Goal: Transaction & Acquisition: Book appointment/travel/reservation

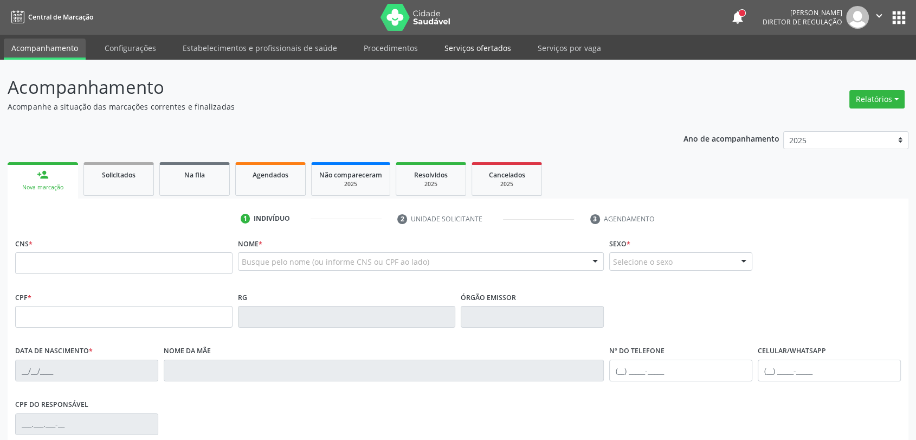
click at [493, 44] on link "Serviços ofertados" at bounding box center [478, 47] width 82 height 19
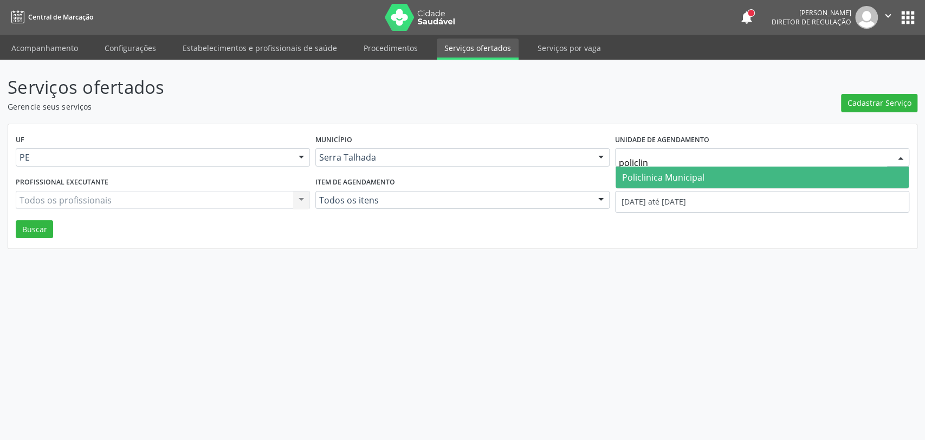
type input "policlini"
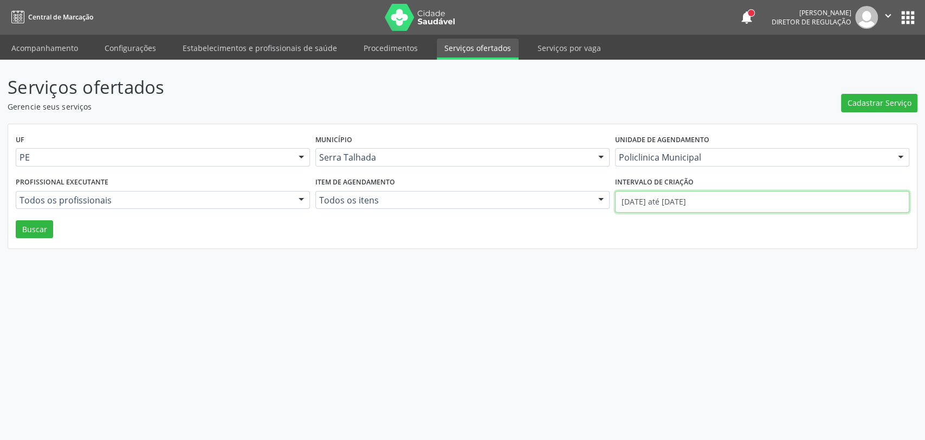
click at [672, 194] on input "01/09/2025 até 02/09/2025" at bounding box center [762, 202] width 294 height 22
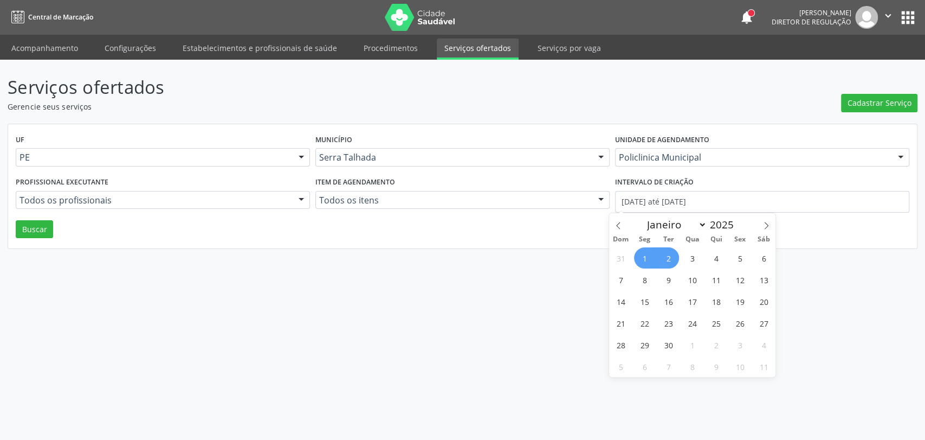
click at [646, 258] on span "1" at bounding box center [644, 257] width 21 height 21
type input "01/09/2025"
click at [618, 226] on icon at bounding box center [619, 226] width 8 height 8
select select "7"
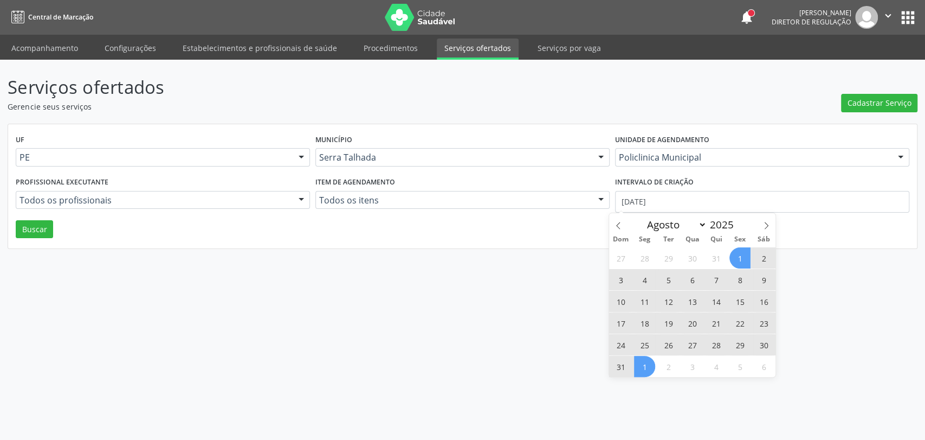
click at [749, 256] on span "1" at bounding box center [739, 257] width 21 height 21
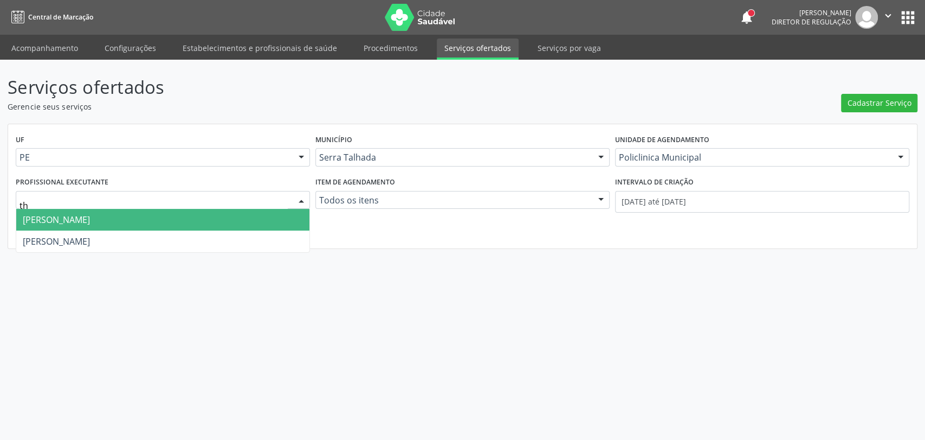
type input "th"
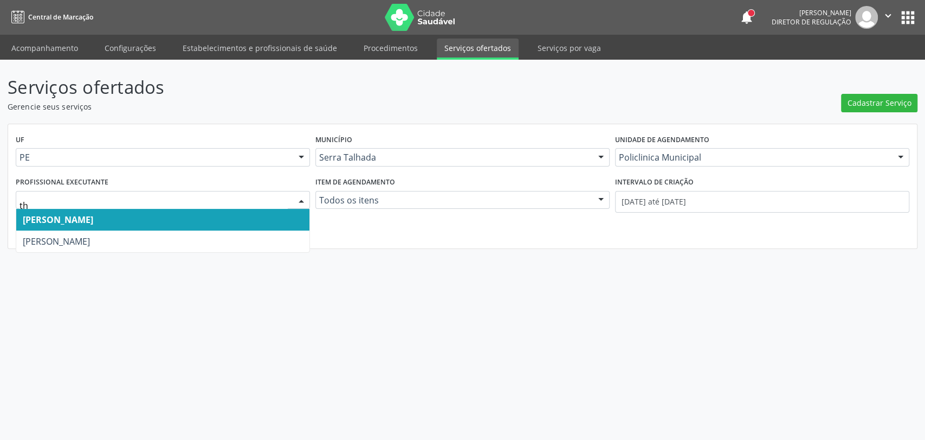
type input "thi"
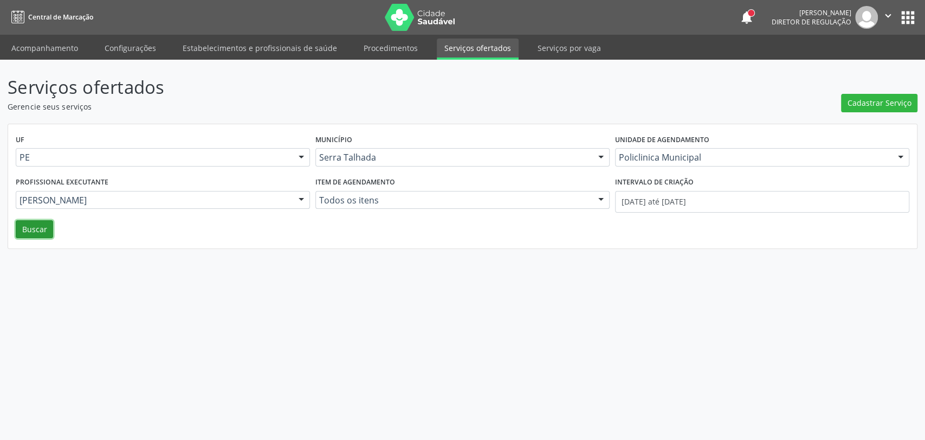
click at [25, 224] on button "Buscar" at bounding box center [34, 229] width 37 height 18
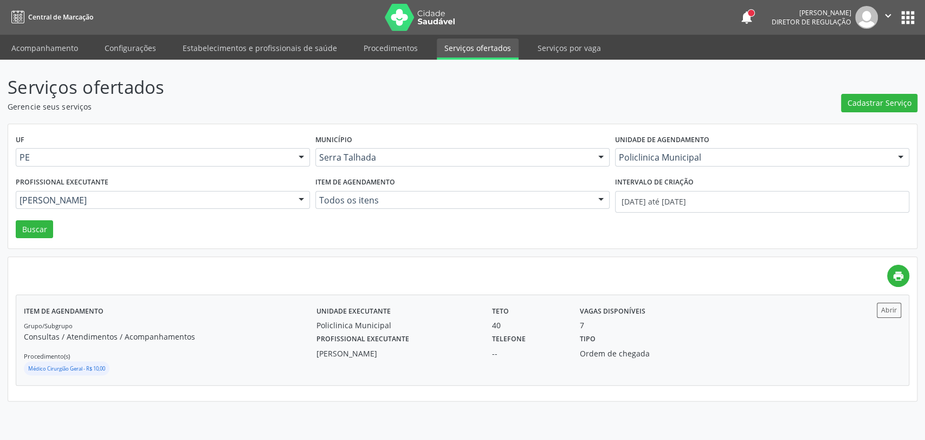
click at [324, 352] on div "Thiago Figueiredo Felix" at bounding box center [396, 352] width 160 height 11
click at [42, 43] on link "Acompanhamento" at bounding box center [45, 47] width 82 height 19
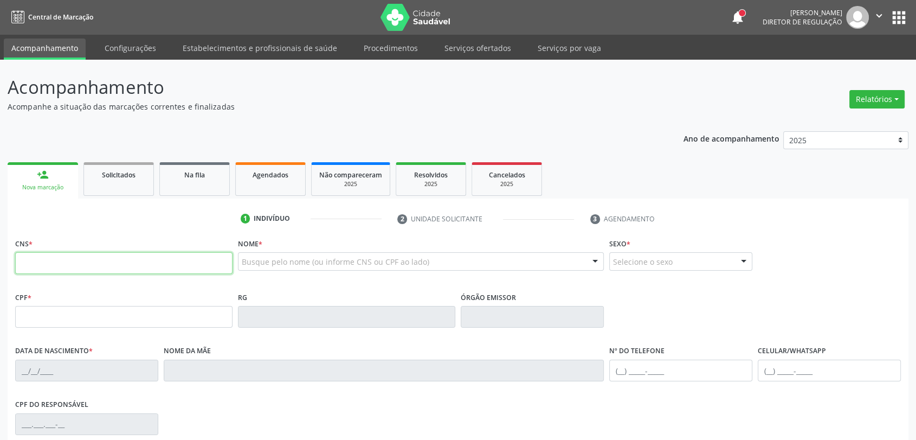
click at [44, 252] on input "text" at bounding box center [123, 263] width 217 height 22
type input "898 0034 2174 0269"
type input "021.317.544-42"
type input "20/06/1940"
type input "Julia Maria Pereira"
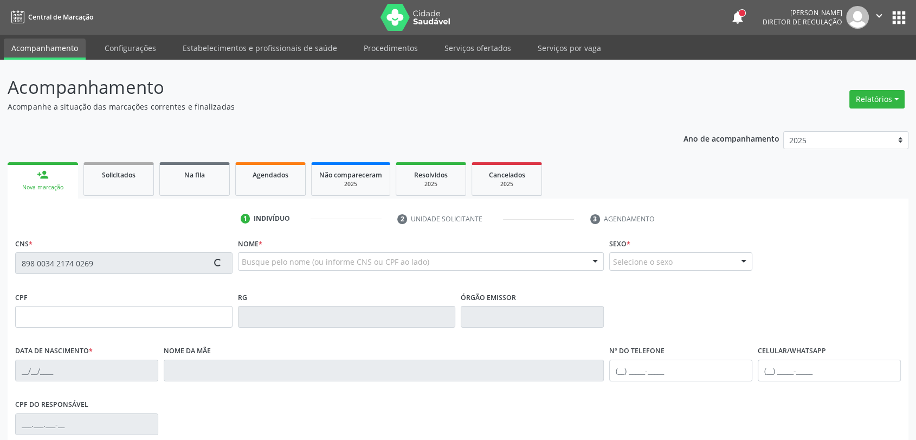
type input "(87) 99977-4302"
type input "S/N"
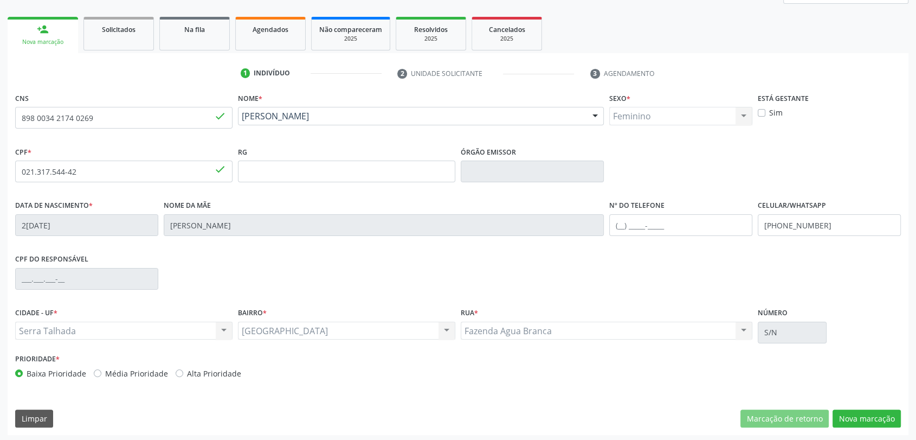
scroll to position [147, 0]
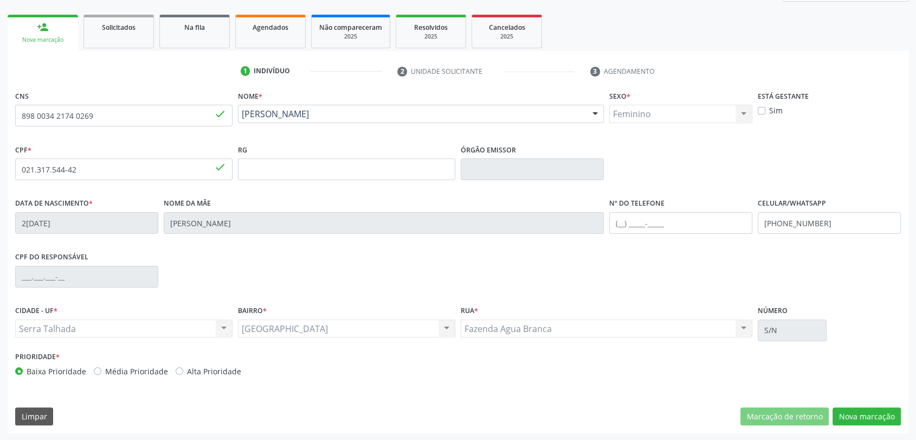
click at [755, 225] on div "Celular/WhatsApp (87) 99977-4302" at bounding box center [829, 222] width 148 height 54
click at [772, 225] on input "(87) 99977-4302" at bounding box center [829, 223] width 143 height 22
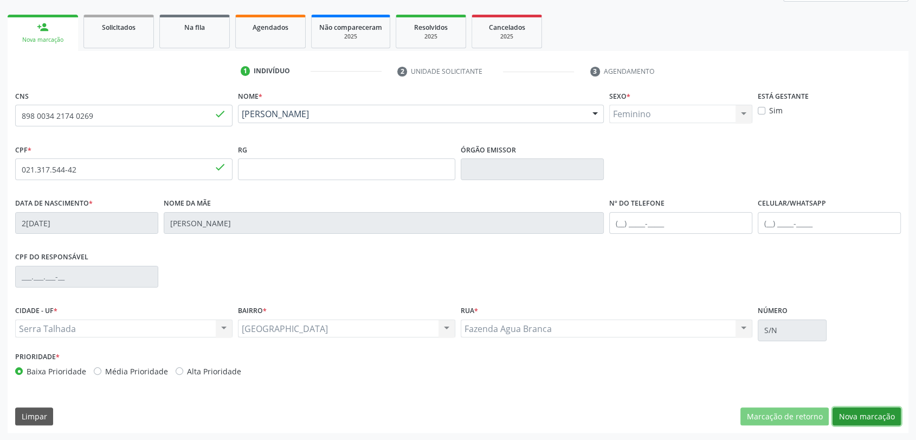
click at [861, 411] on button "Nova marcação" at bounding box center [866, 416] width 68 height 18
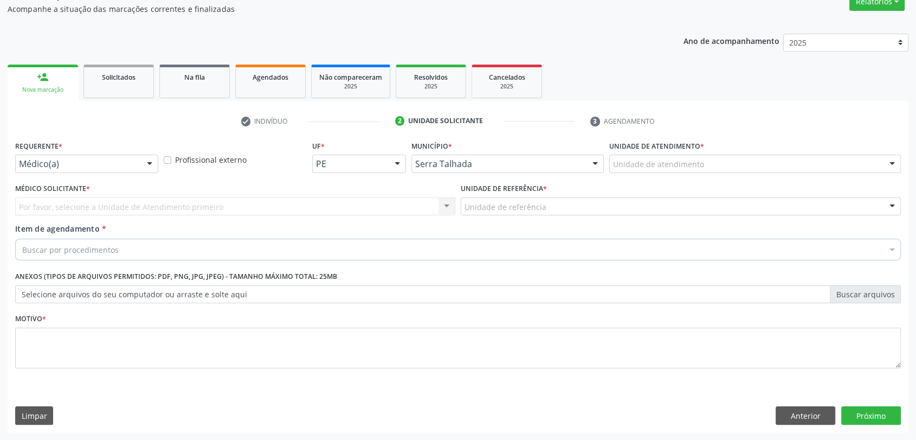
scroll to position [97, 0]
click at [820, 416] on button "Anterior" at bounding box center [806, 415] width 60 height 18
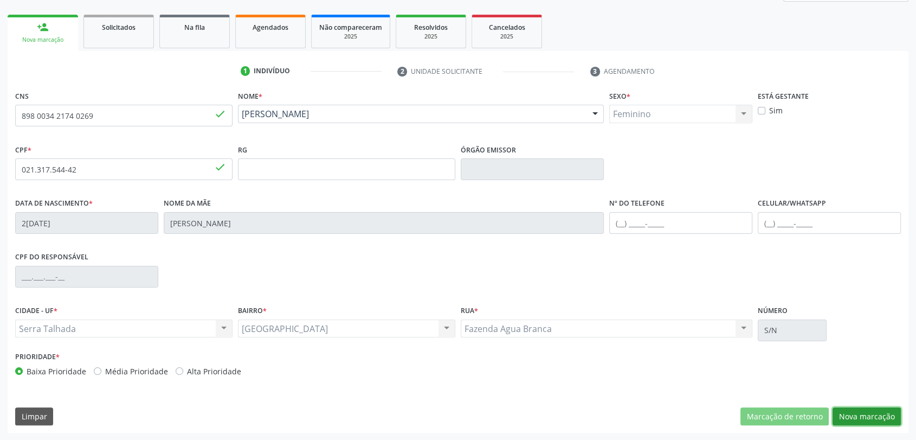
click at [868, 413] on button "Nova marcação" at bounding box center [866, 416] width 68 height 18
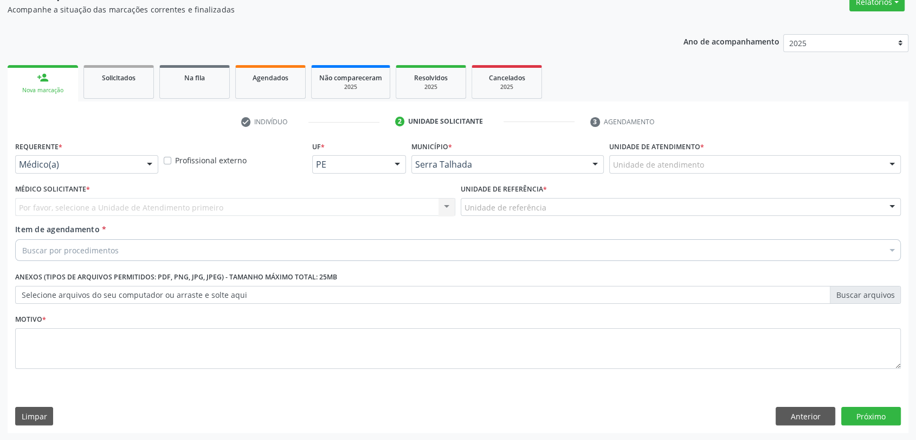
click at [138, 160] on div "Médico(a) Médico(a) Enfermeiro(a) Paciente Nenhum resultado encontrado para: " …" at bounding box center [86, 164] width 143 height 18
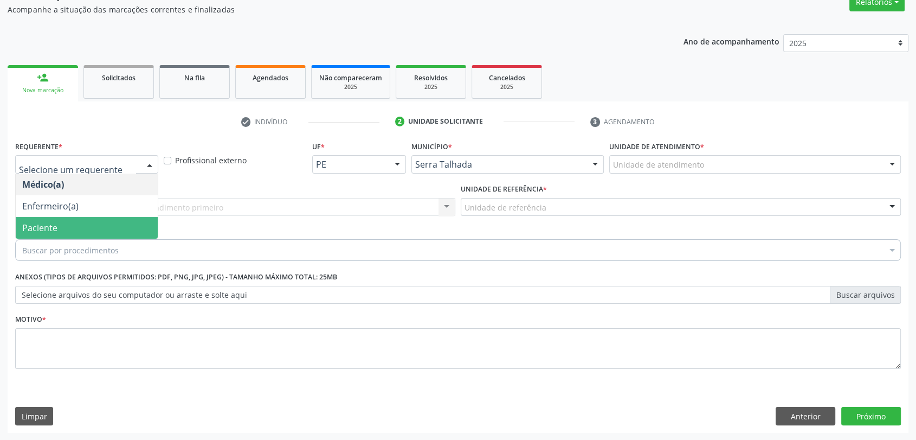
click at [69, 231] on span "Paciente" at bounding box center [87, 228] width 142 height 22
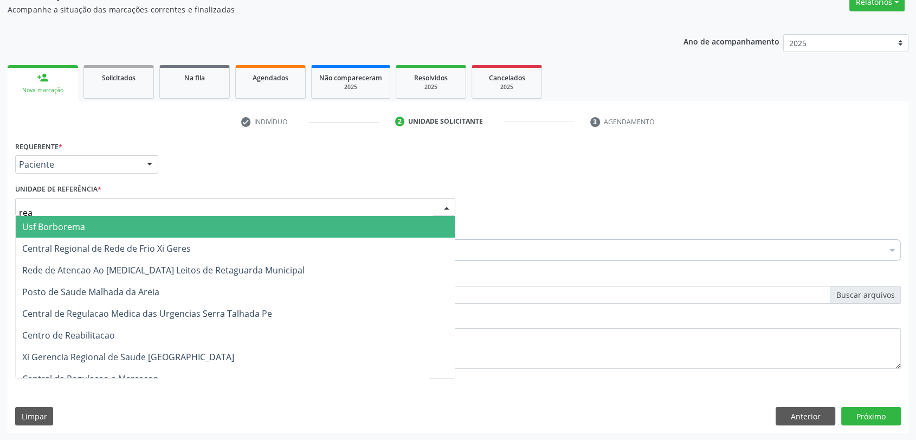
type input "reab"
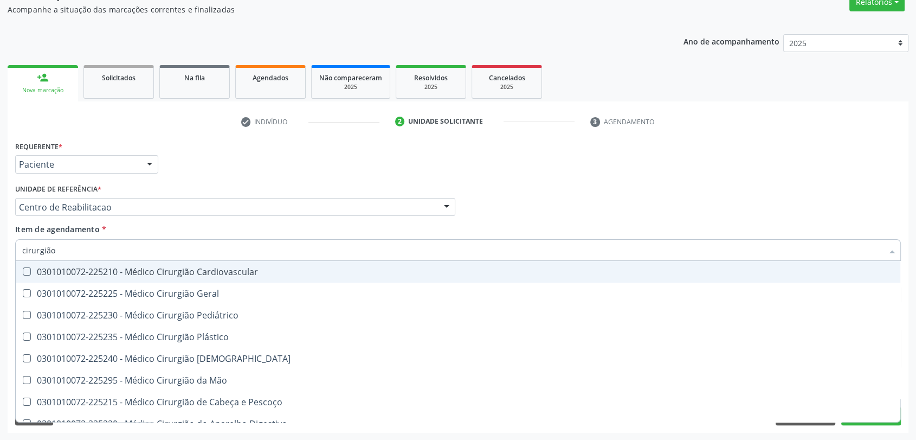
type input "cirurgião g"
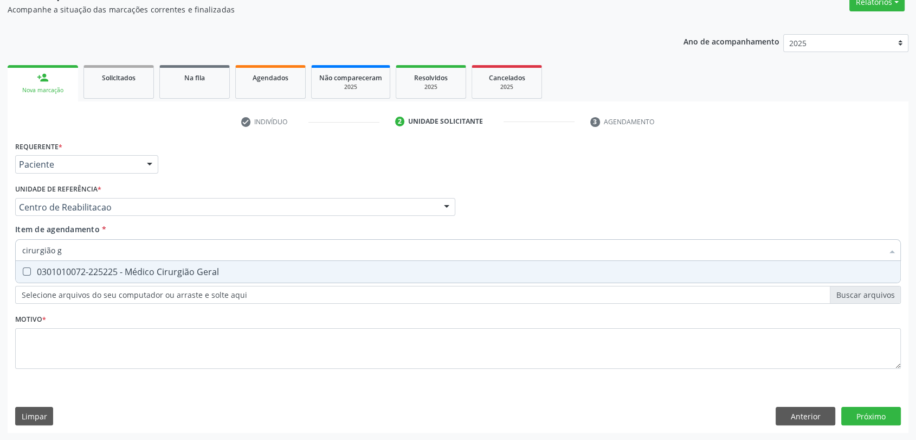
click at [80, 268] on div "0301010072-225225 - Médico Cirurgião Geral" at bounding box center [457, 271] width 871 height 9
checkbox Geral "true"
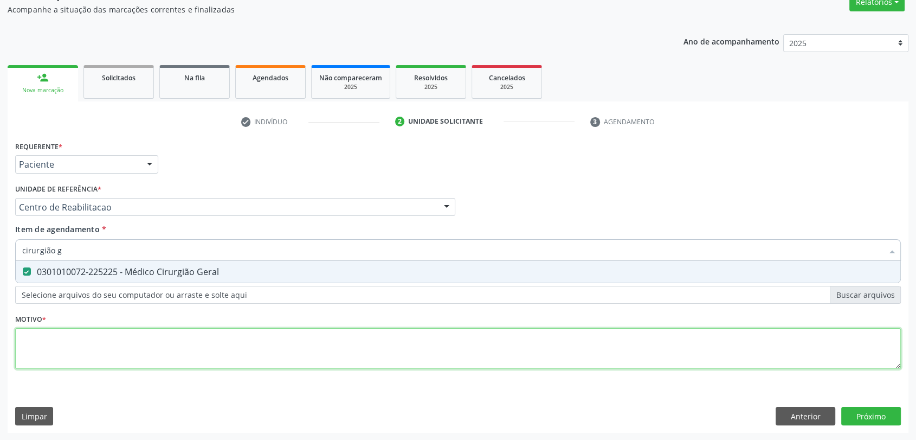
click at [68, 357] on div "Requerente * Paciente Médico(a) Enfermeiro(a) Paciente Nenhum resultado encontr…" at bounding box center [458, 260] width 886 height 245
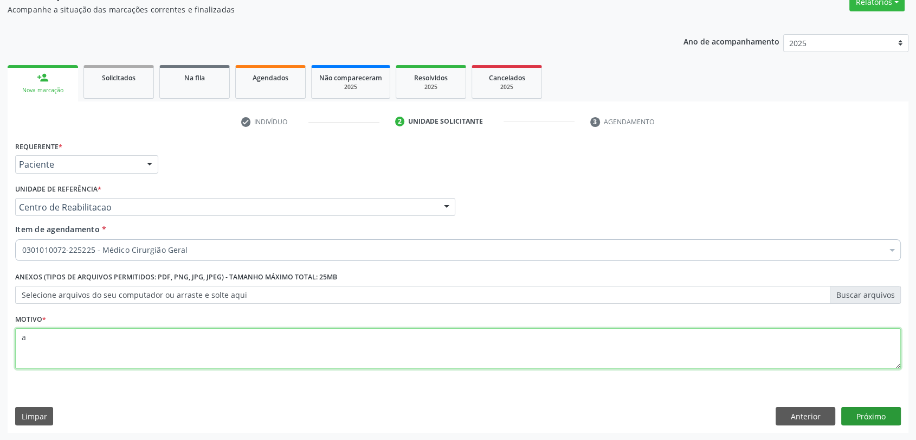
type textarea "a"
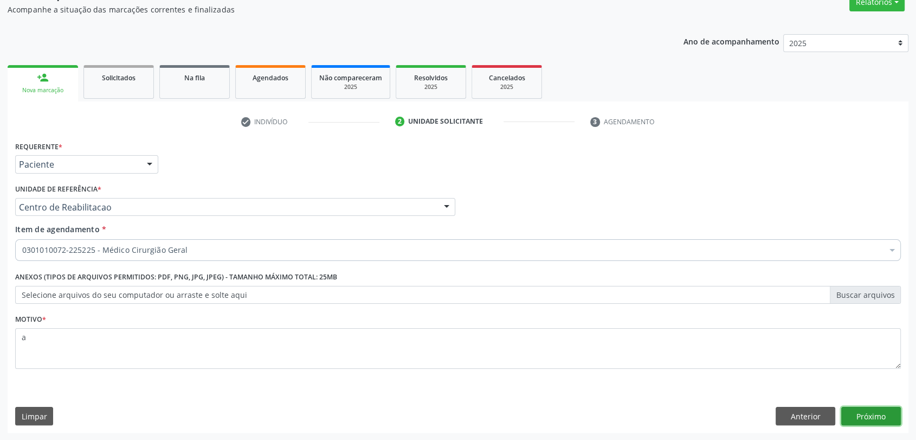
click at [854, 413] on button "Próximo" at bounding box center [871, 415] width 60 height 18
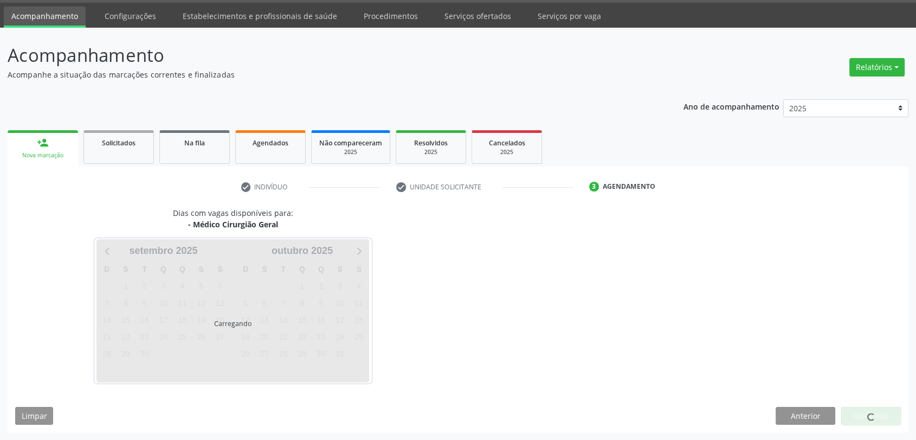
scroll to position [31, 0]
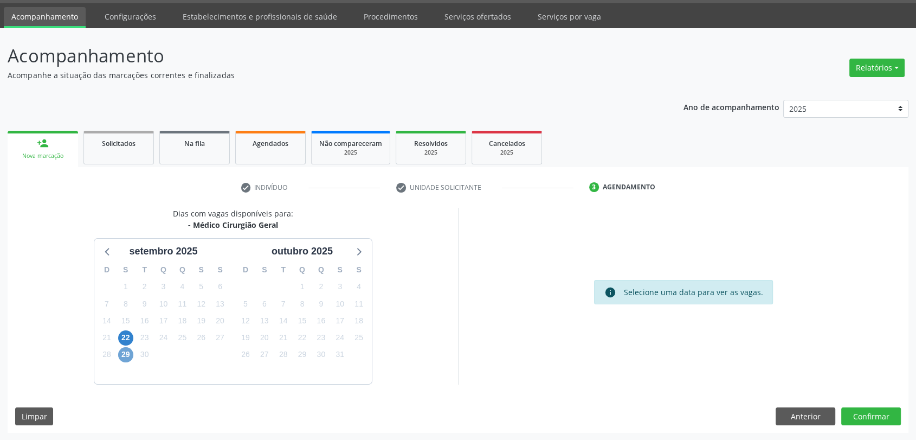
click at [127, 356] on span "29" at bounding box center [125, 354] width 15 height 15
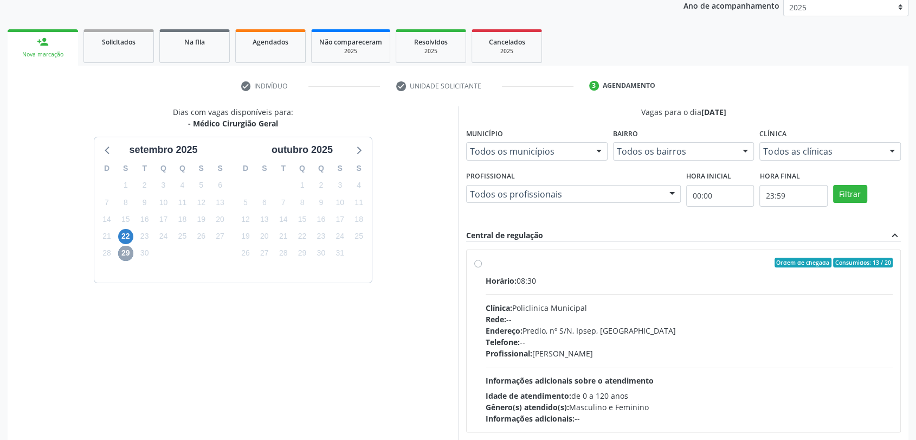
scroll to position [188, 0]
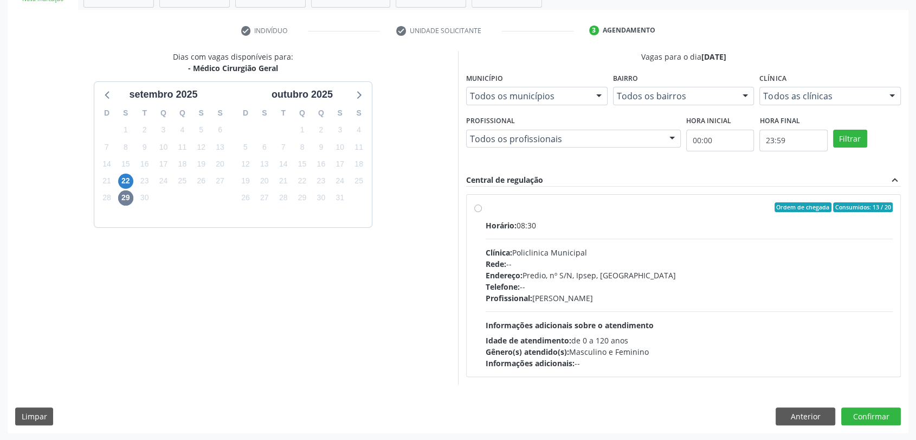
click at [518, 242] on div "Horário: 08:30 Clínica: Policlinica Municipal Rede: -- Endereço: Predio, nº S/N…" at bounding box center [689, 293] width 407 height 149
click at [482, 212] on input "Ordem de chegada Consumidos: 13 / 20 Horário: 08:30 Clínica: Policlinica Munici…" at bounding box center [478, 207] width 8 height 10
radio input "true"
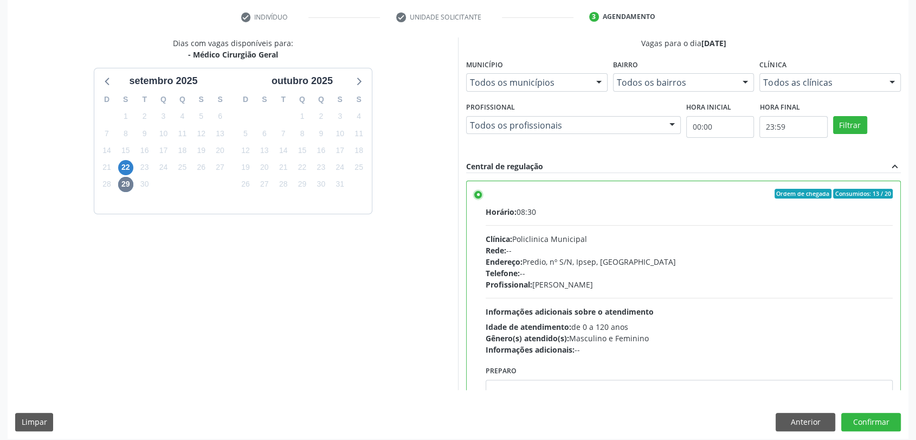
scroll to position [208, 0]
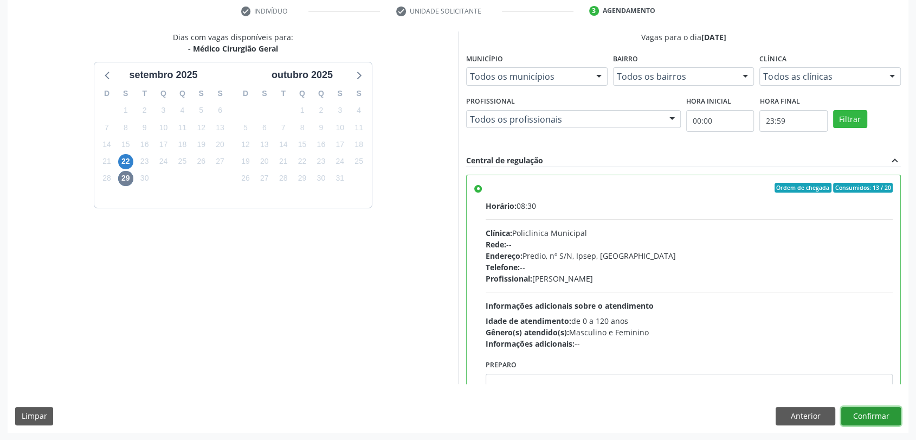
click at [875, 415] on button "Confirmar" at bounding box center [871, 415] width 60 height 18
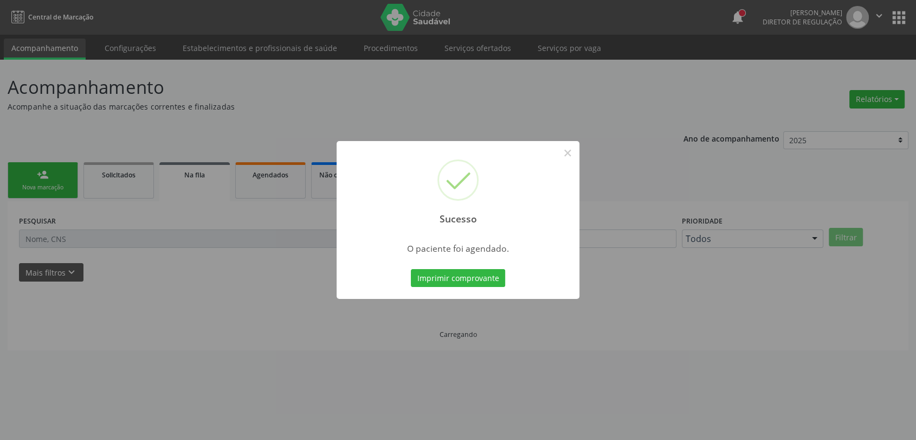
scroll to position [0, 0]
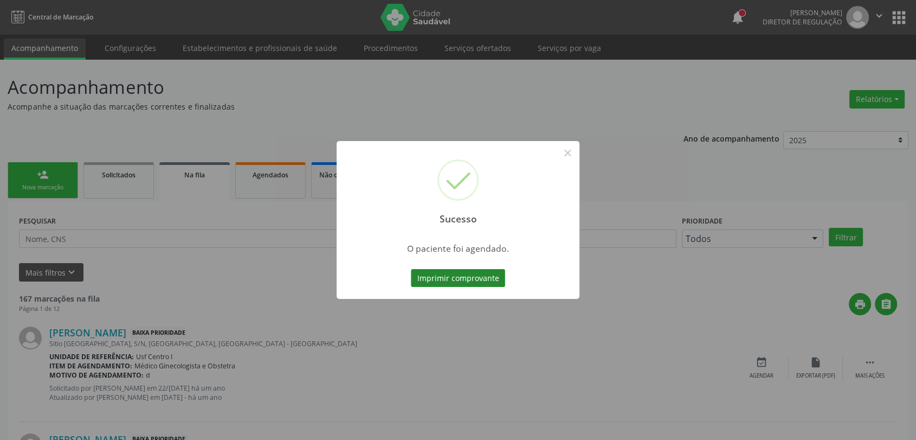
click at [470, 280] on button "Imprimir comprovante" at bounding box center [458, 278] width 94 height 18
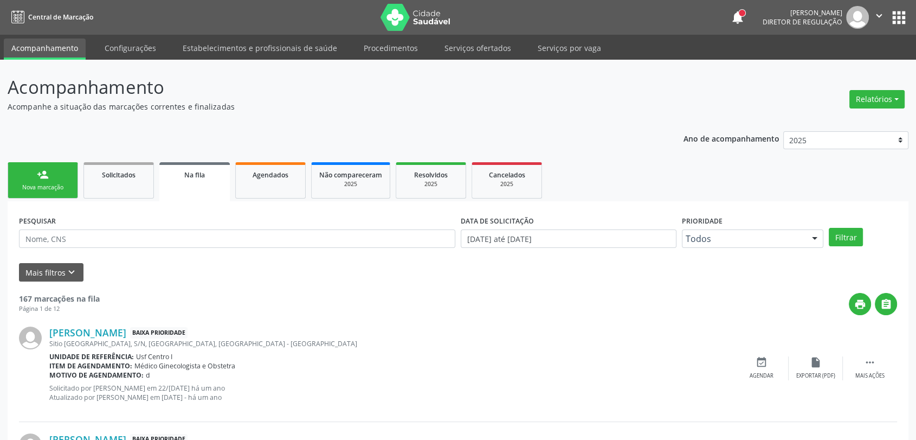
click at [55, 168] on link "person_add Nova marcação" at bounding box center [43, 180] width 70 height 36
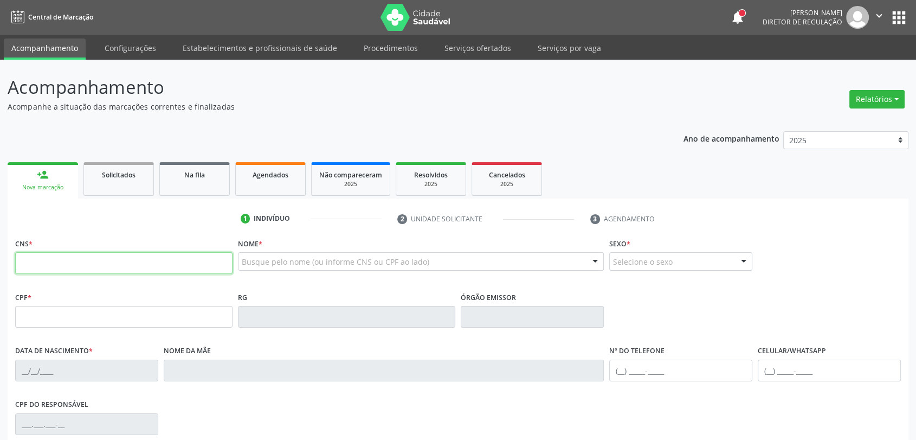
click at [163, 257] on input "text" at bounding box center [123, 263] width 217 height 22
type input "898 0045 0666 3154"
type input "151.210.424-85"
type input "[DATE]"
type input "[PERSON_NAME]"
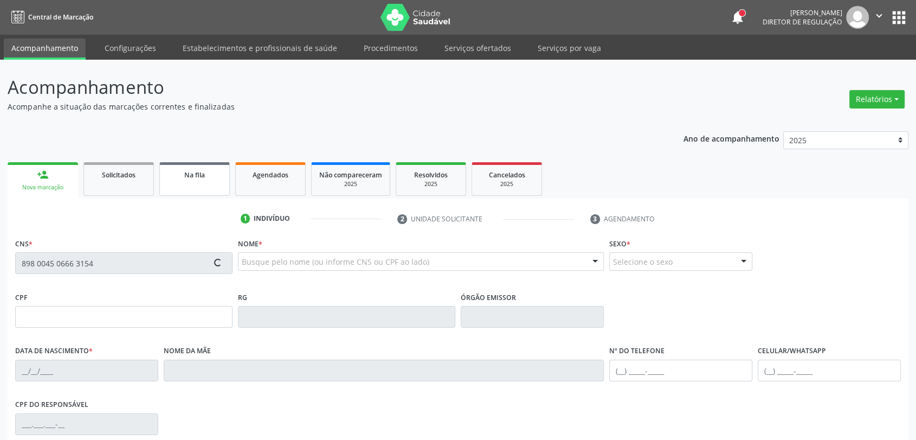
type input "[PHONE_NUMBER]"
type input "026.035.024-92"
type input "545"
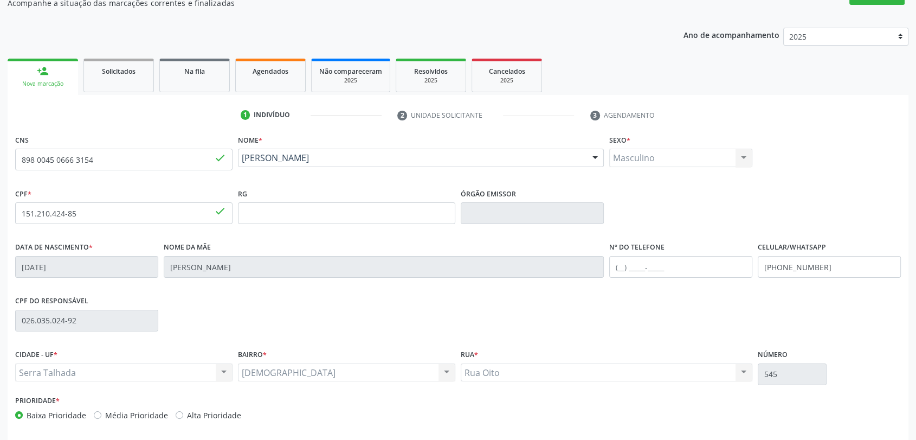
scroll to position [147, 0]
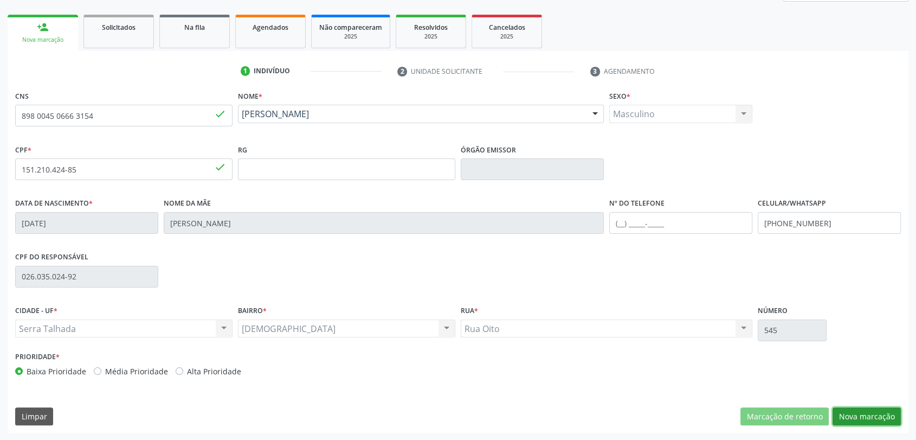
click at [854, 407] on button "Nova marcação" at bounding box center [866, 416] width 68 height 18
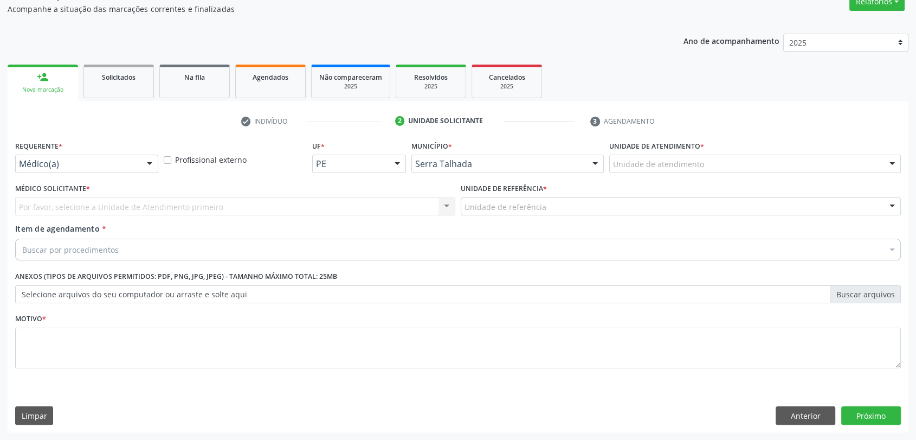
scroll to position [97, 0]
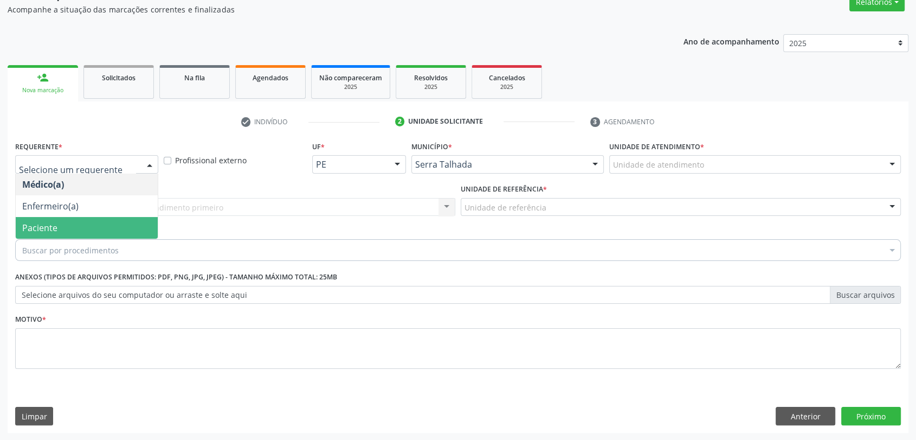
click at [69, 222] on span "Paciente" at bounding box center [87, 228] width 142 height 22
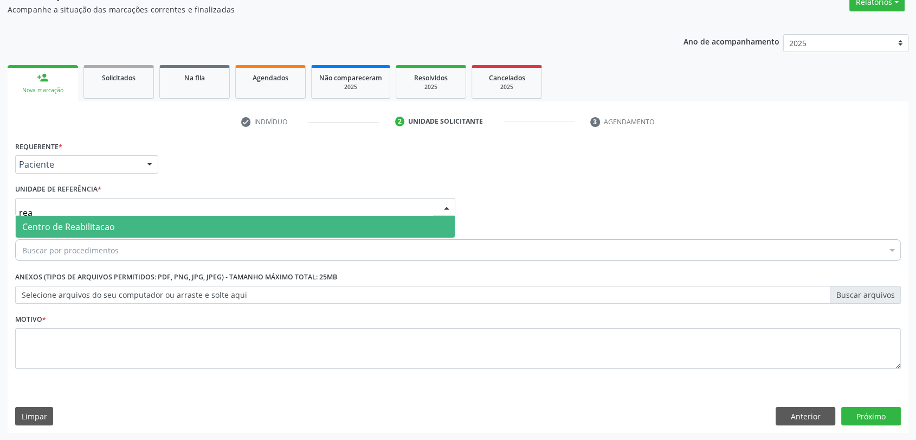
type input "reab"
click at [67, 221] on span "Centro de Reabilitacao" at bounding box center [68, 227] width 93 height 12
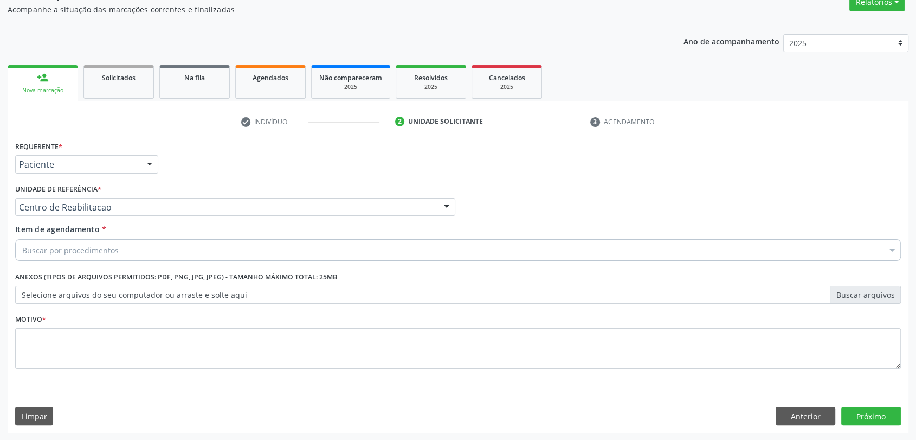
click at [124, 250] on div "Buscar por procedimentos" at bounding box center [458, 250] width 886 height 22
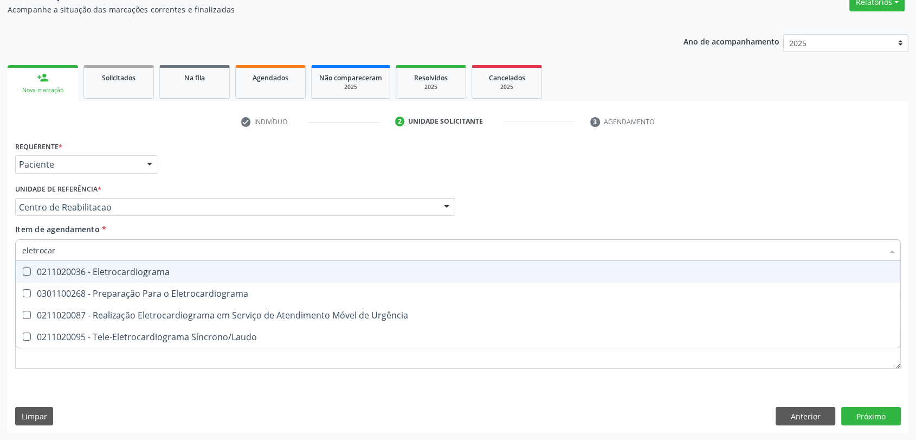
type input "eletrocard"
click at [119, 270] on div "0211020036 - Eletrocardiograma" at bounding box center [457, 271] width 871 height 9
checkbox Eletrocardiograma "true"
click at [177, 189] on div "Unidade de referência * Centro de Reabilitacao Usf do Mutirao Usf Cohab Usf Cai…" at bounding box center [235, 198] width 440 height 35
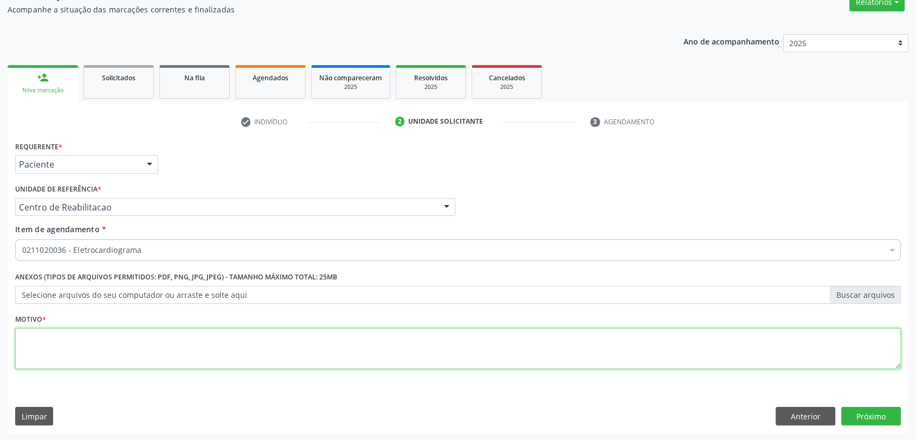
click at [120, 363] on textarea at bounding box center [458, 348] width 886 height 41
type textarea "."
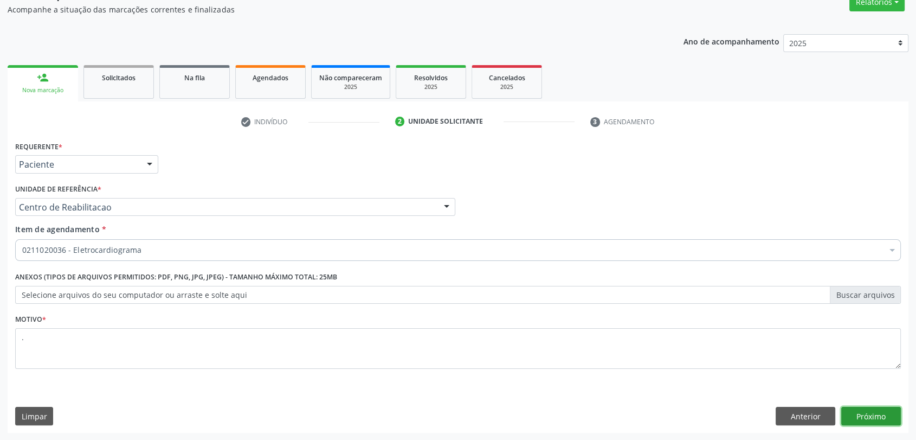
click at [852, 408] on button "Próximo" at bounding box center [871, 415] width 60 height 18
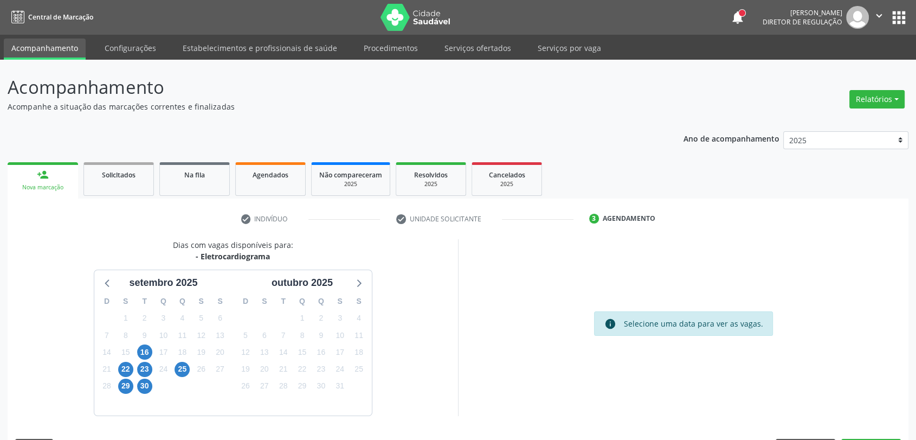
scroll to position [31, 0]
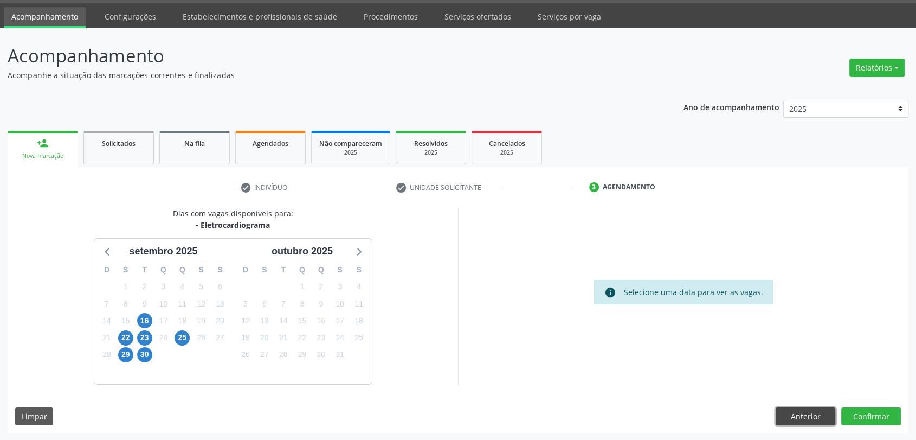
click at [788, 415] on button "Anterior" at bounding box center [806, 416] width 60 height 18
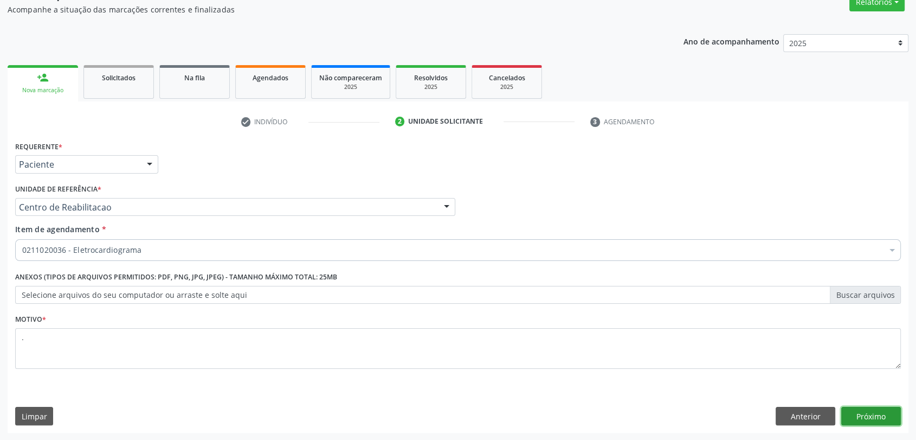
click at [887, 409] on button "Próximo" at bounding box center [871, 415] width 60 height 18
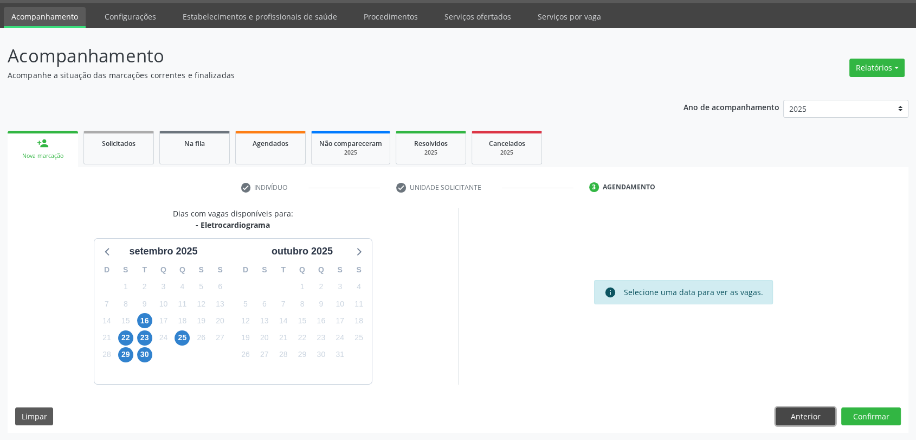
click at [794, 417] on button "Anterior" at bounding box center [806, 416] width 60 height 18
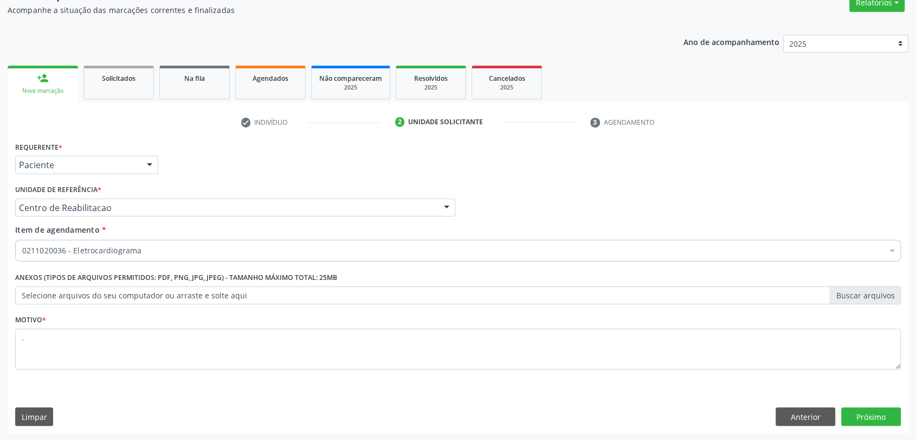
scroll to position [97, 0]
click at [817, 416] on button "Anterior" at bounding box center [806, 415] width 60 height 18
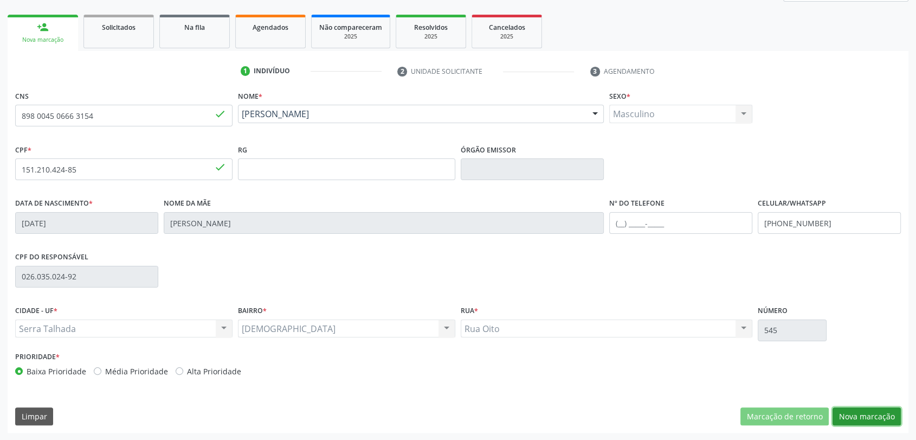
click at [869, 422] on button "Nova marcação" at bounding box center [866, 416] width 68 height 18
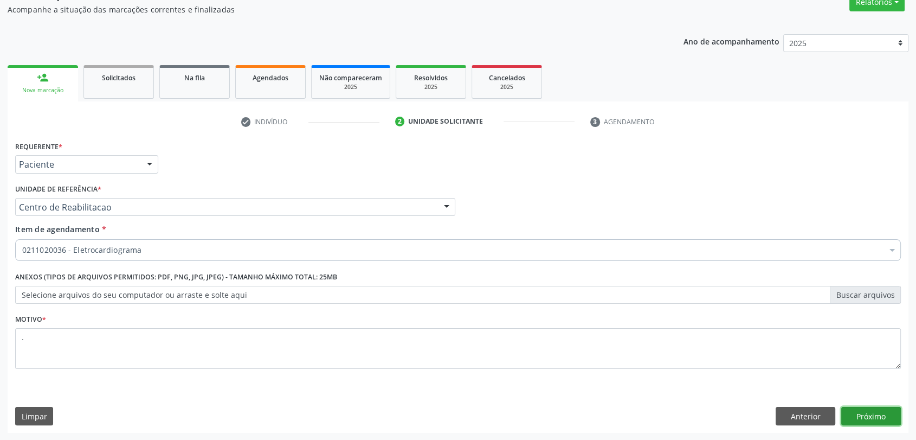
click at [864, 417] on button "Próximo" at bounding box center [871, 415] width 60 height 18
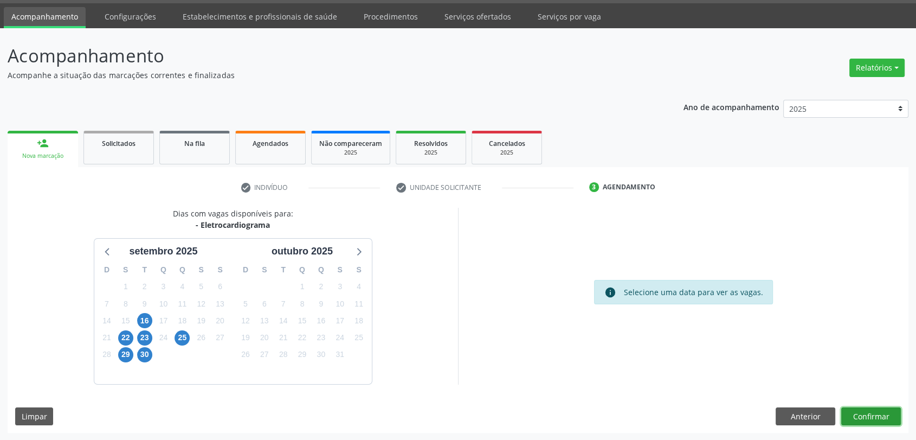
click at [863, 413] on button "Confirmar" at bounding box center [871, 416] width 60 height 18
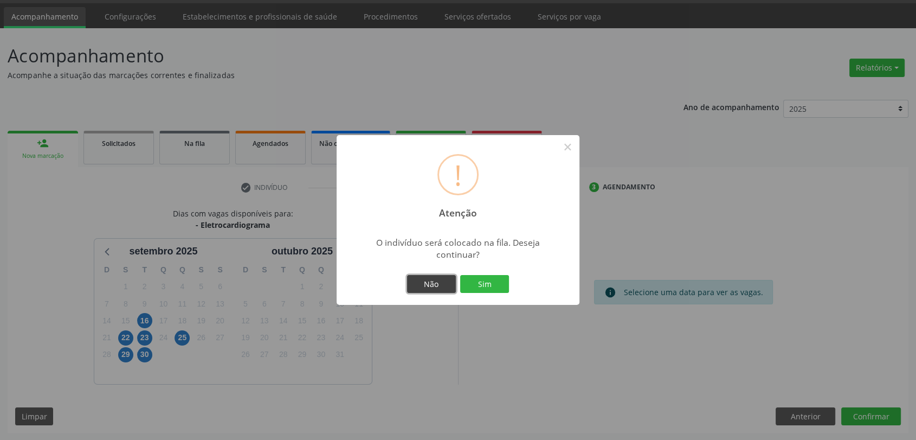
click at [436, 277] on button "Não" at bounding box center [431, 284] width 49 height 18
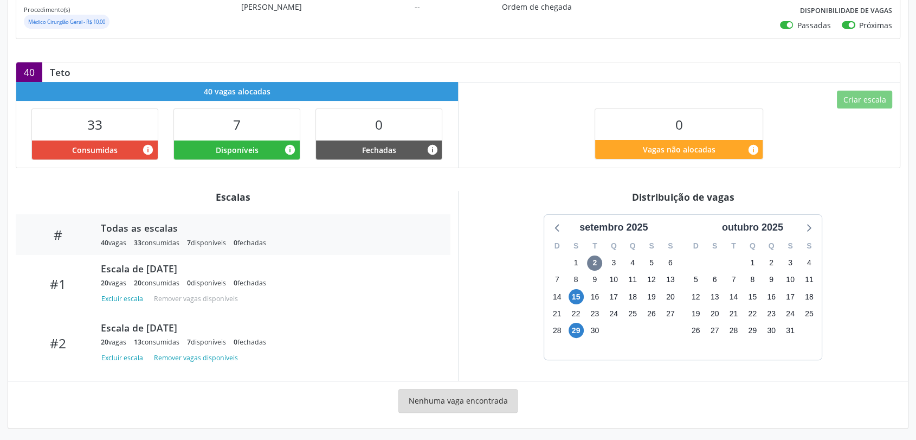
scroll to position [186, 0]
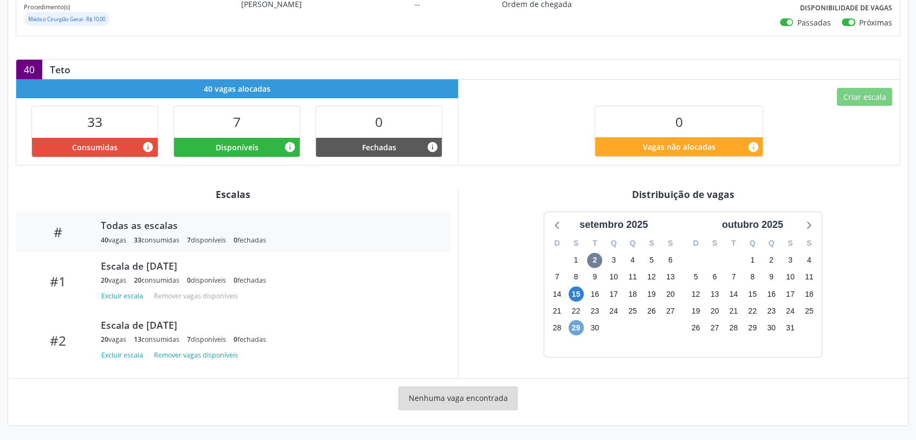
click at [580, 325] on span "29" at bounding box center [575, 327] width 15 height 15
click at [579, 325] on span "29" at bounding box center [575, 327] width 15 height 15
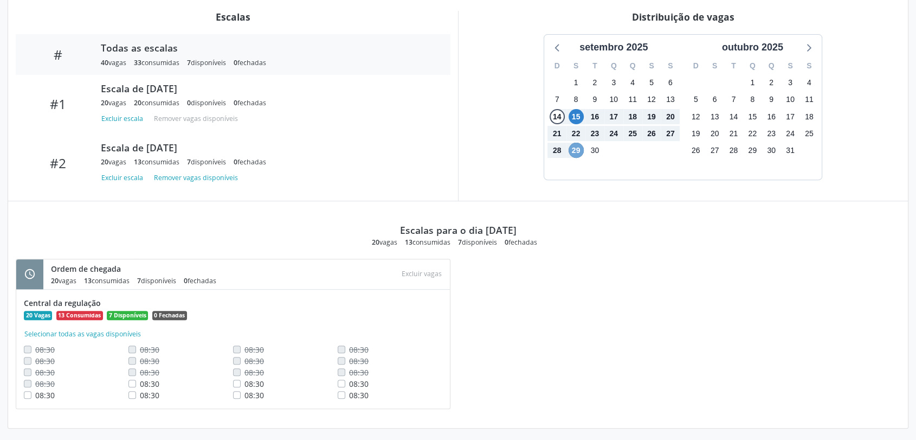
scroll to position [365, 0]
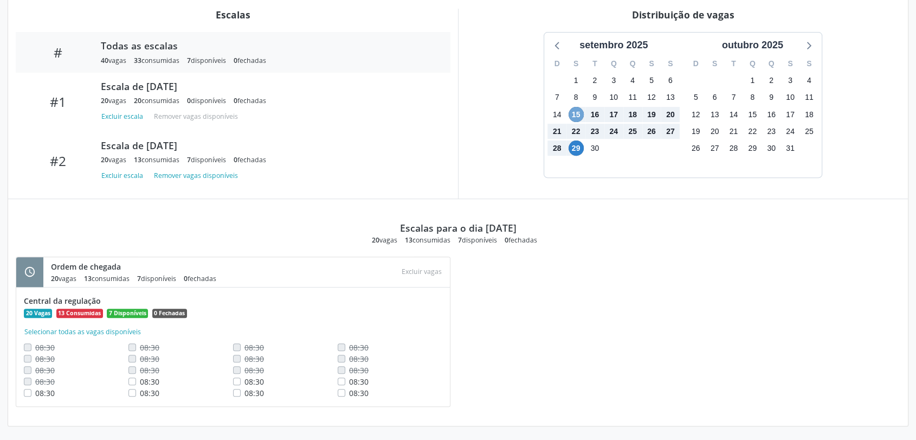
click at [578, 109] on span "15" at bounding box center [575, 114] width 15 height 15
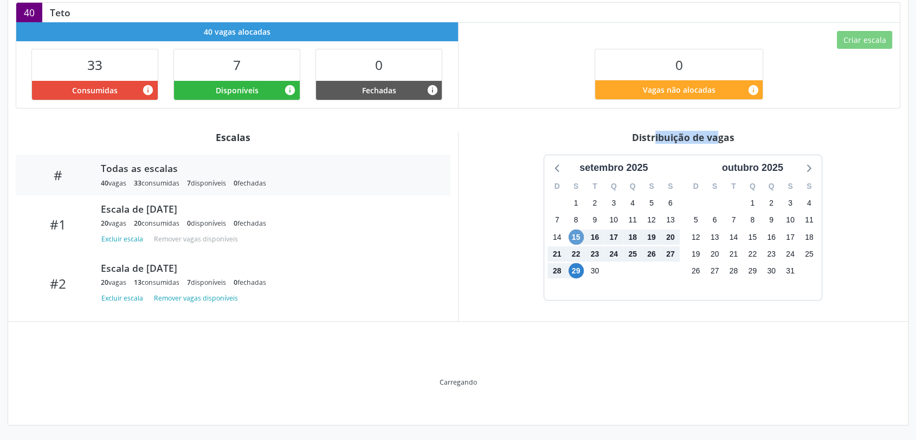
click at [578, 109] on div "Item de agendamento Grupo/Subgrupo Consultas / Atendimentos / Acompanhamentos P…" at bounding box center [458, 152] width 900 height 543
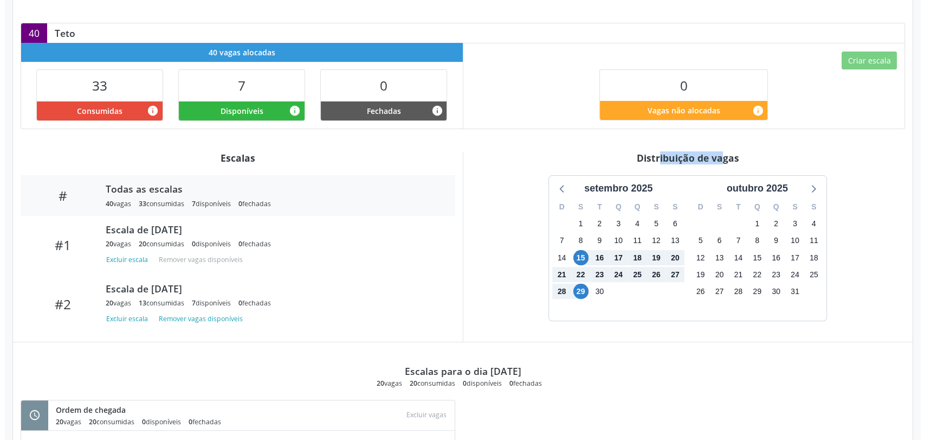
scroll to position [0, 0]
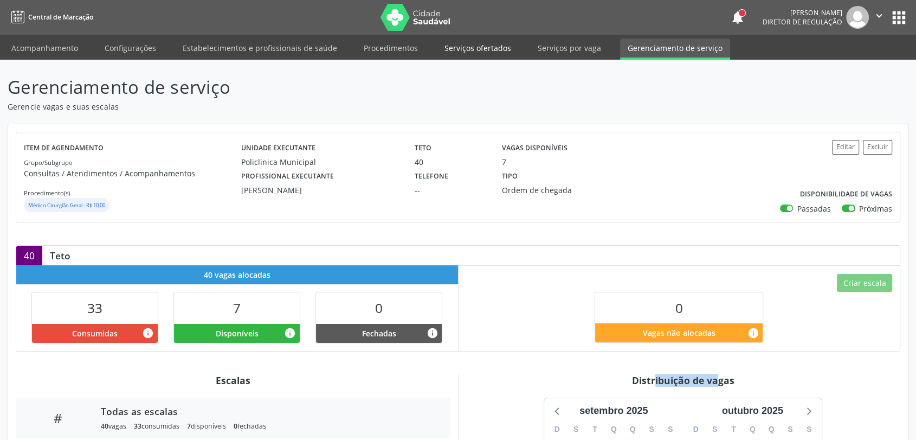
click at [474, 47] on link "Serviços ofertados" at bounding box center [478, 47] width 82 height 19
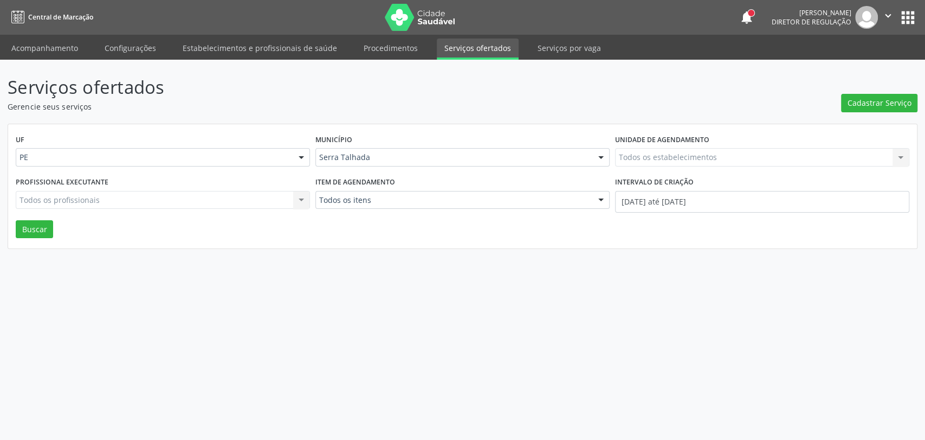
click at [70, 198] on div "Todos os profissionais Todos os profissionais Nenhum resultado encontrado para:…" at bounding box center [163, 200] width 294 height 18
click at [654, 150] on div "Todos os estabelecimentos" at bounding box center [762, 157] width 294 height 18
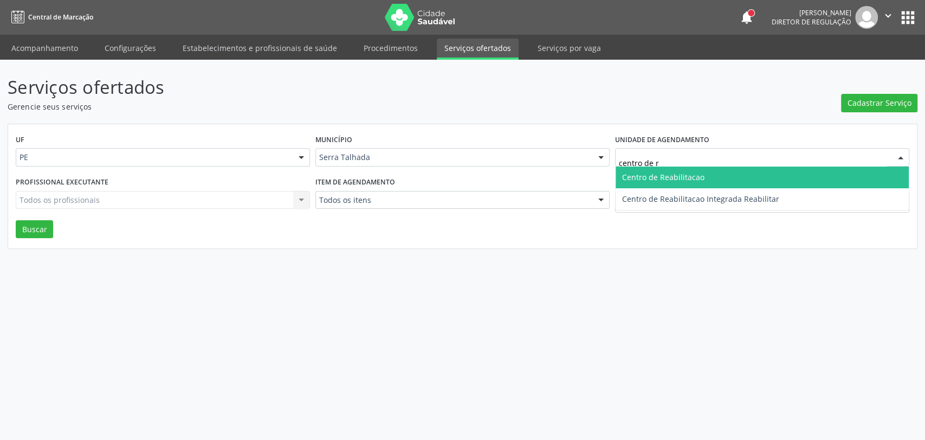
type input "centro de re"
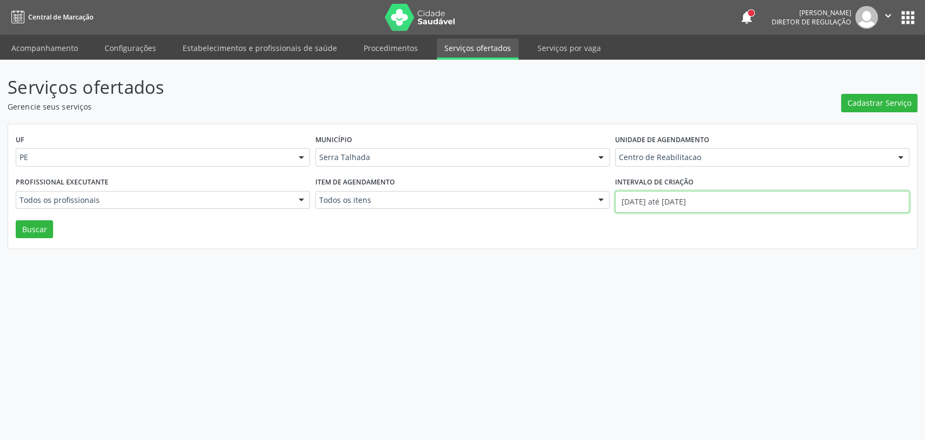
click at [637, 195] on input "01/09/2025 até 02/09/2025" at bounding box center [762, 202] width 294 height 22
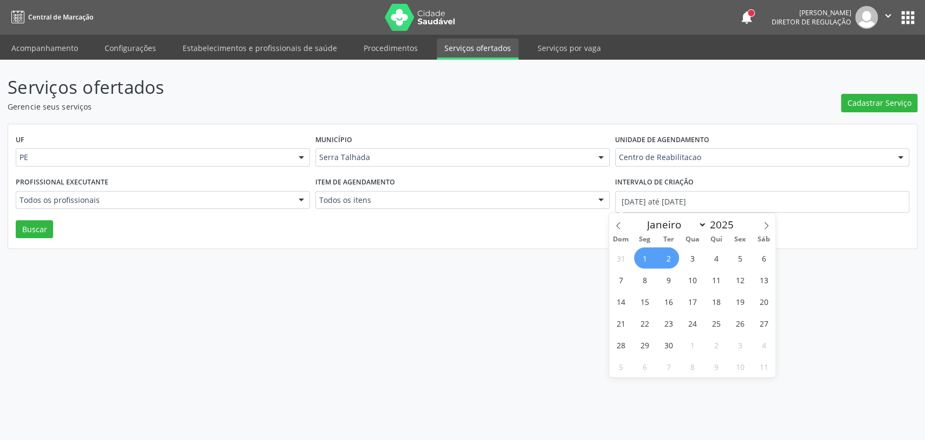
click at [638, 259] on span "1" at bounding box center [644, 257] width 21 height 21
type input "01/09/2025"
click at [624, 228] on span at bounding box center [618, 222] width 18 height 18
select select "7"
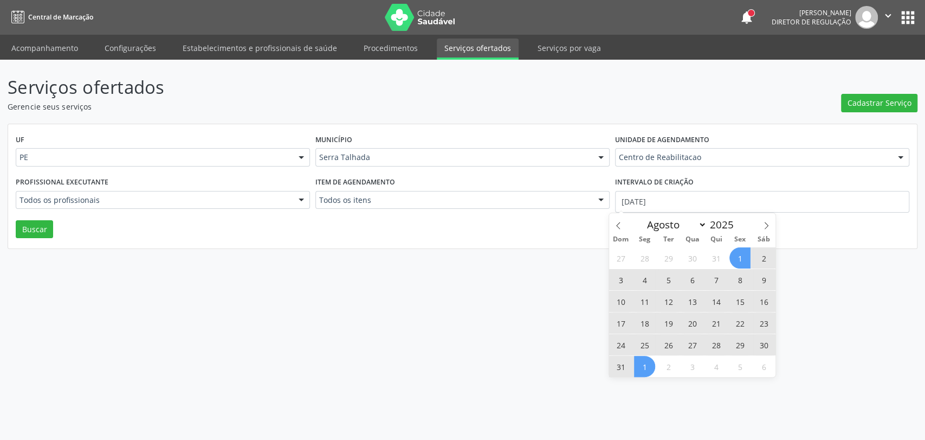
click at [737, 252] on span "1" at bounding box center [739, 257] width 21 height 21
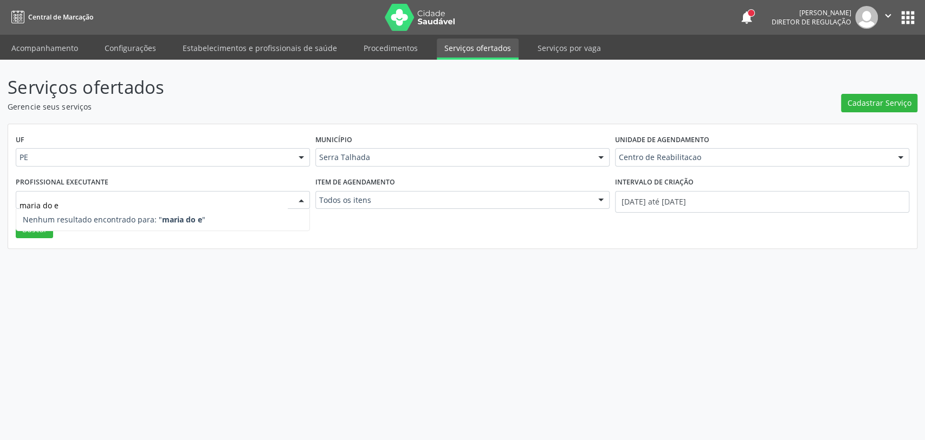
type input "maria do"
click at [25, 234] on button "Buscar" at bounding box center [34, 229] width 37 height 18
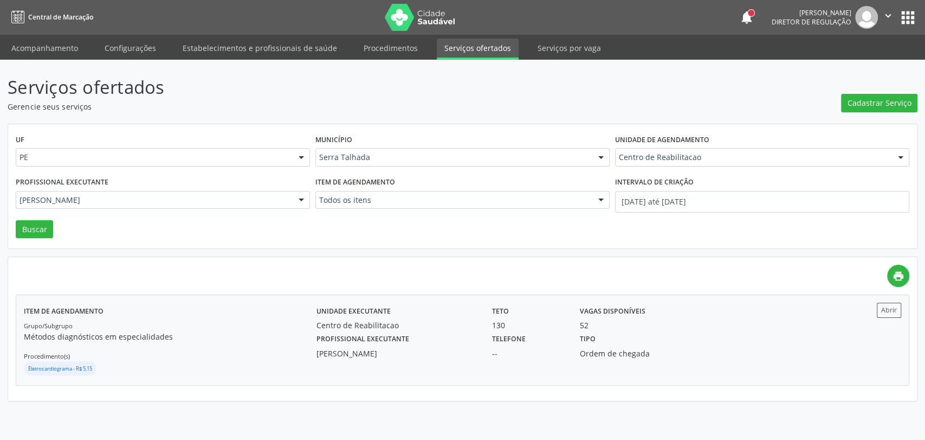
click at [392, 337] on label "Profissional executante" at bounding box center [362, 339] width 93 height 17
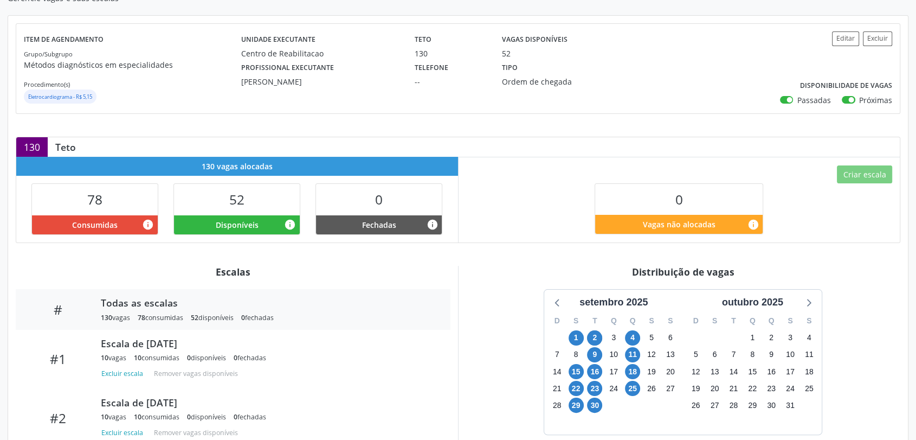
scroll to position [194, 0]
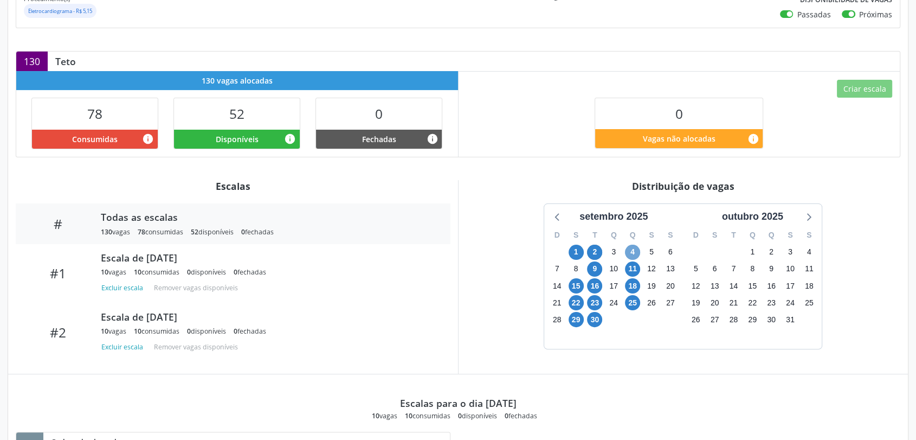
click at [636, 246] on span "4" at bounding box center [632, 251] width 15 height 15
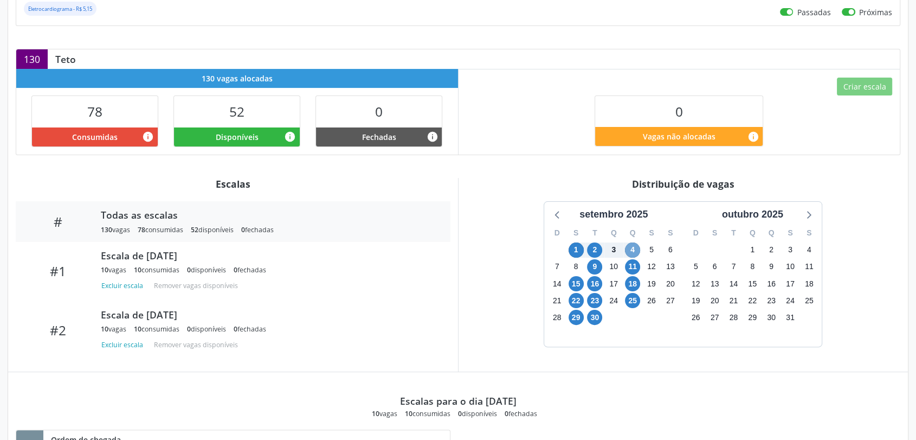
scroll to position [106, 0]
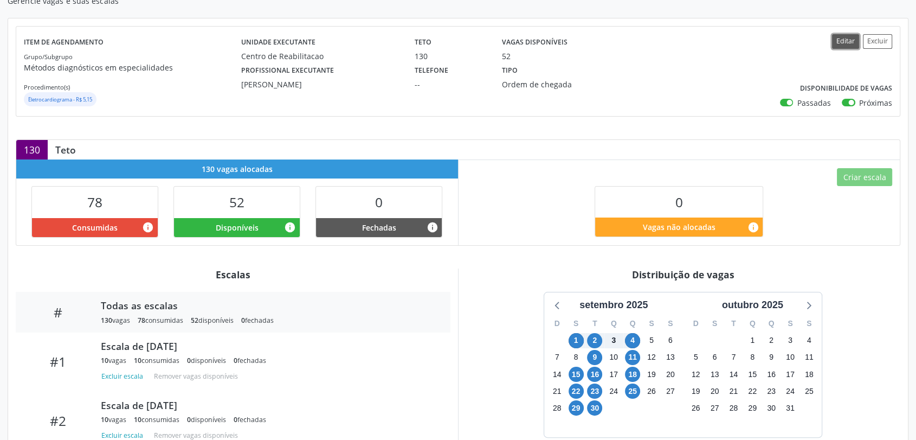
click at [836, 44] on button "Editar" at bounding box center [845, 41] width 27 height 15
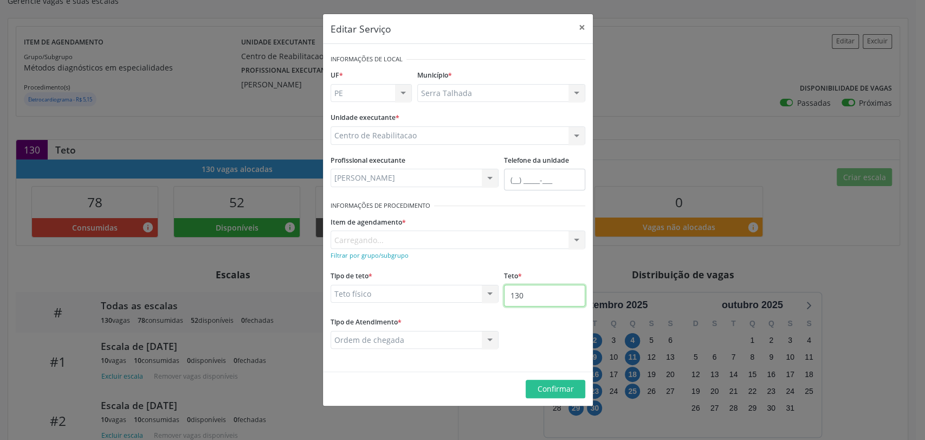
click at [529, 299] on input "130" at bounding box center [544, 296] width 81 height 22
type input "131"
click at [549, 384] on span "Confirmar" at bounding box center [556, 388] width 36 height 10
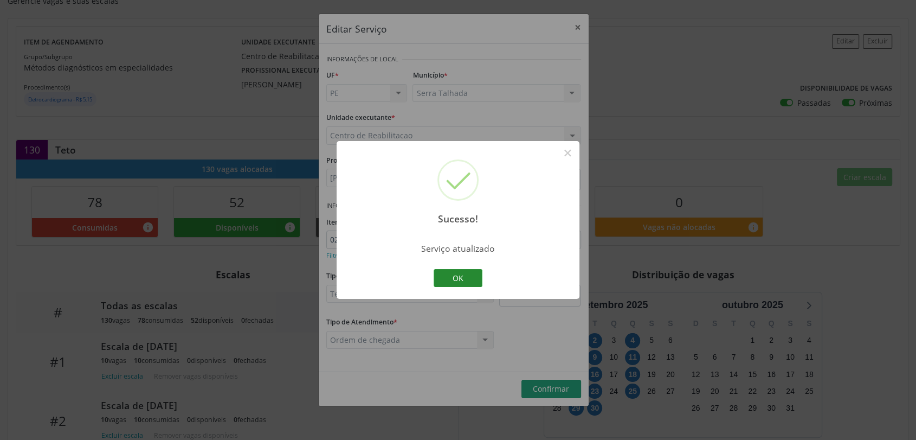
click at [473, 281] on button "OK" at bounding box center [458, 278] width 49 height 18
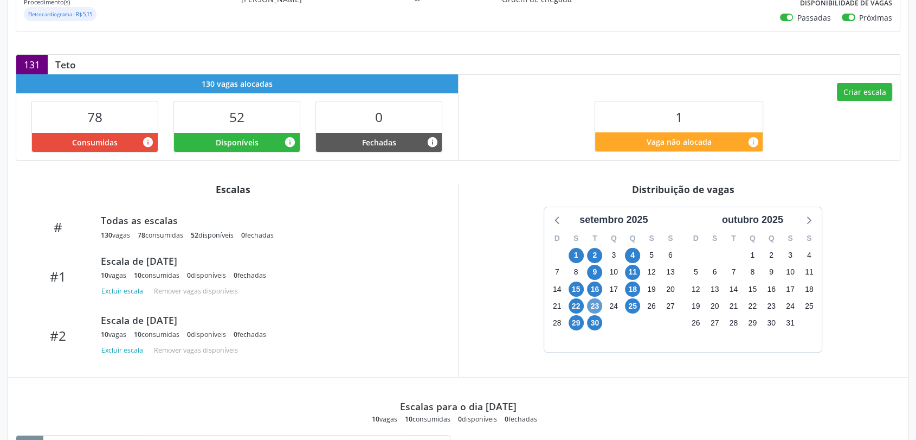
scroll to position [241, 0]
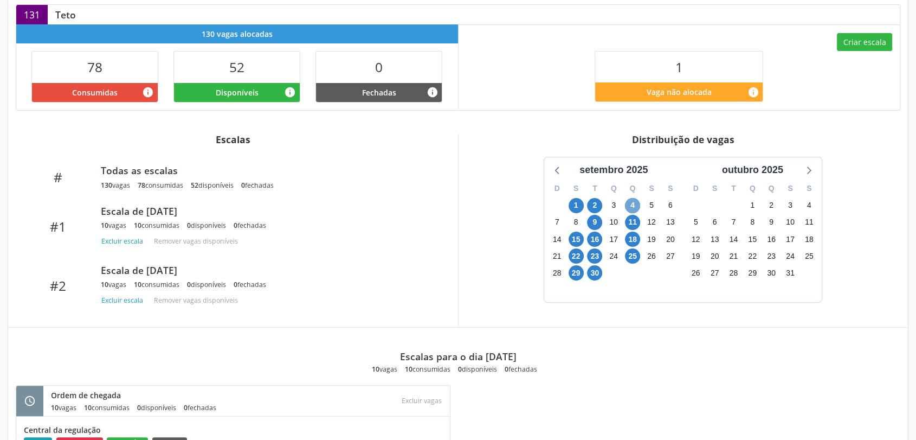
click at [629, 203] on span "4" at bounding box center [632, 205] width 15 height 15
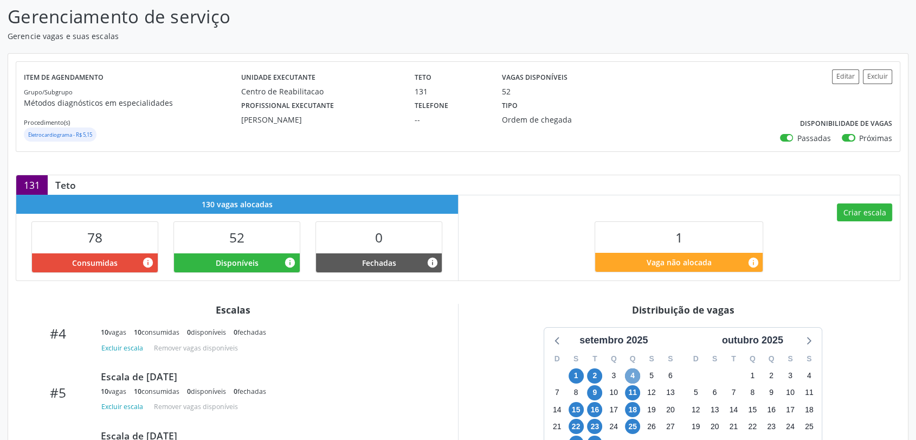
scroll to position [0, 0]
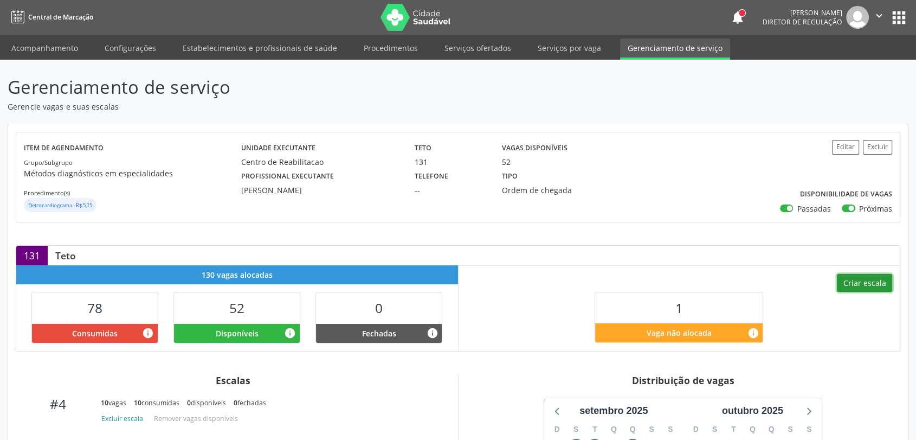
click at [847, 274] on button "Criar escala" at bounding box center [864, 283] width 55 height 18
select select "8"
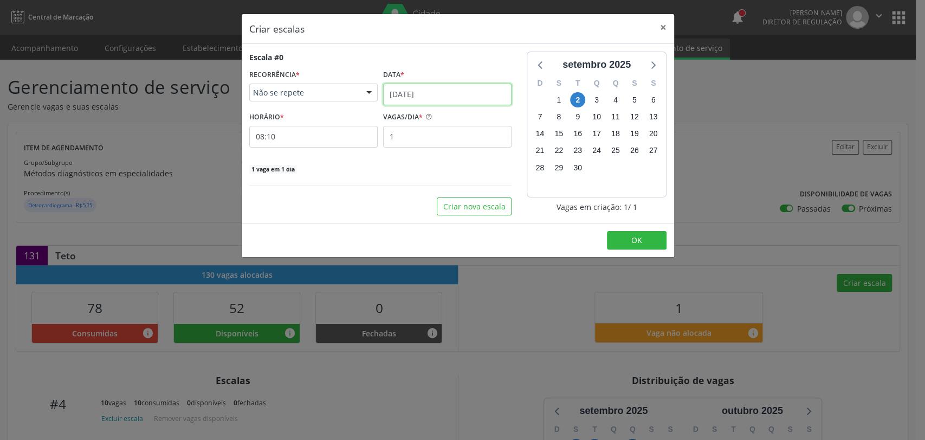
click at [432, 87] on input "02/09/2025" at bounding box center [447, 94] width 128 height 22
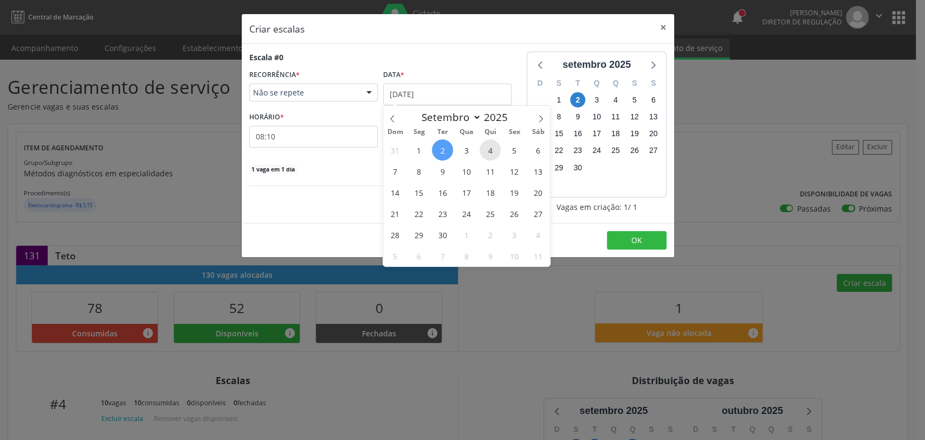
click at [490, 148] on span "4" at bounding box center [490, 149] width 21 height 21
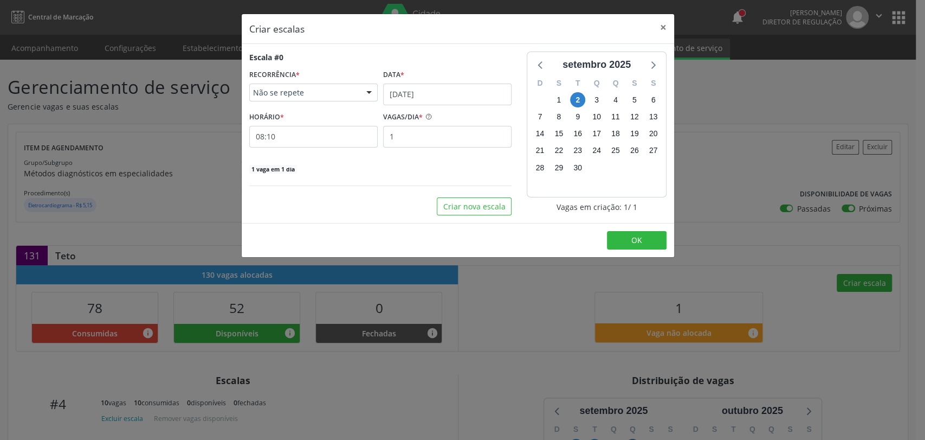
click at [490, 148] on div "Escala #0 RECORRÊNCIA * Não se repete Não se repete Diário/Semanal Mensal Nenhu…" at bounding box center [380, 112] width 262 height 122
click at [283, 139] on input "08:10" at bounding box center [313, 137] width 128 height 22
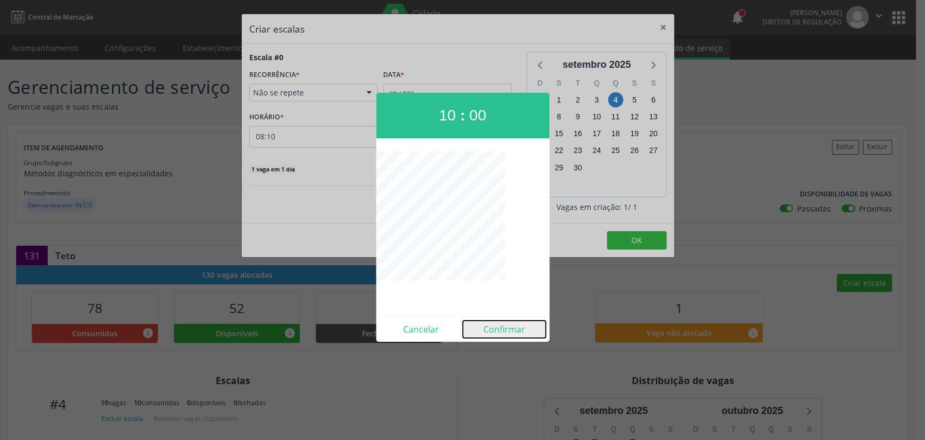
click at [502, 324] on button "Confirmar" at bounding box center [504, 328] width 83 height 17
type input "10:00"
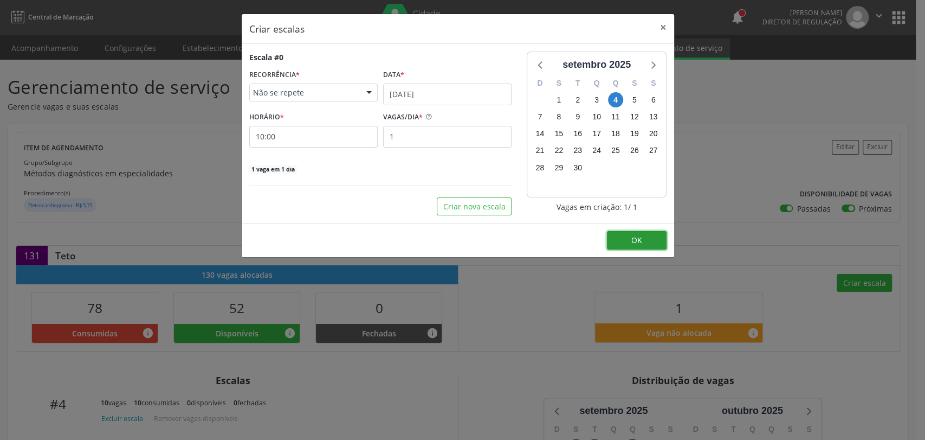
click at [621, 233] on button "OK" at bounding box center [637, 240] width 60 height 18
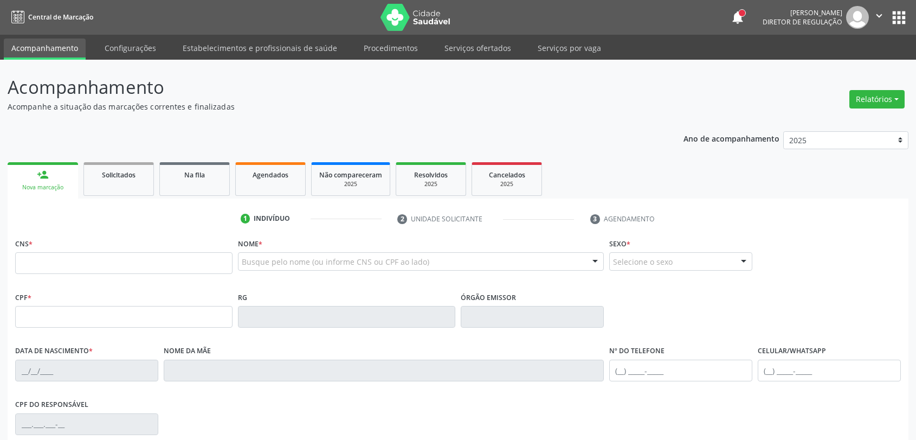
scroll to position [31, 0]
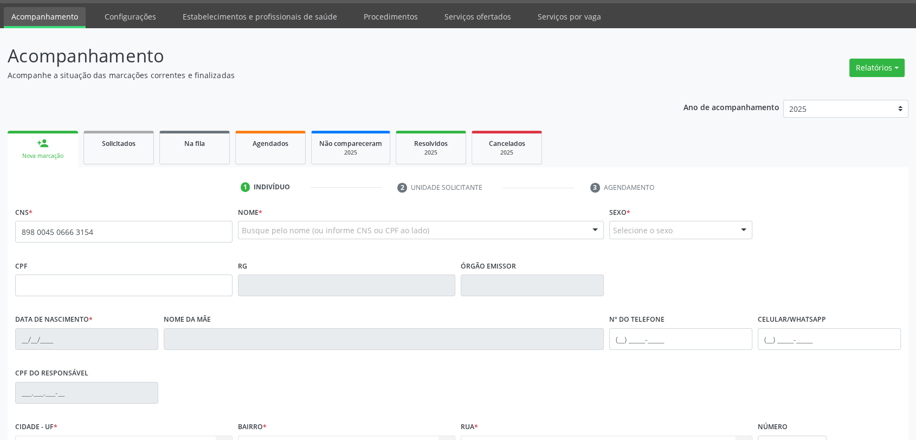
type input "898 0045 0666 3154"
type input "151.210.424-85"
type input "[DATE]"
type input "[PERSON_NAME]"
type input "[PHONE_NUMBER]"
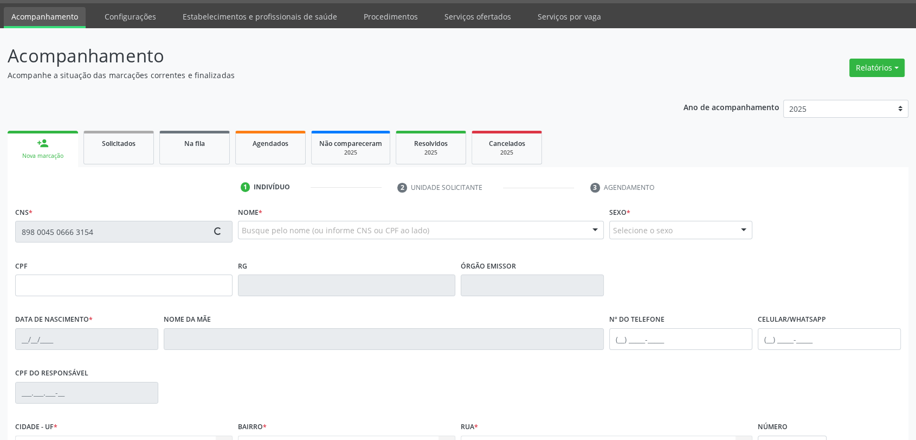
type input "026.035.024-92"
type input "545"
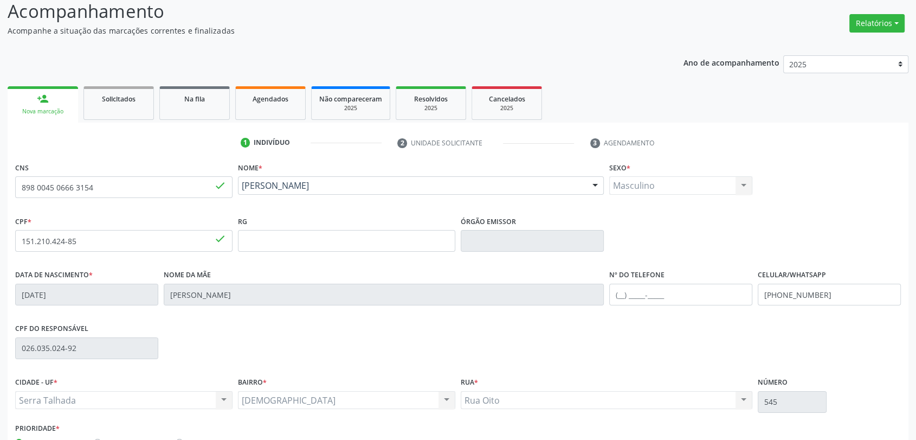
scroll to position [147, 0]
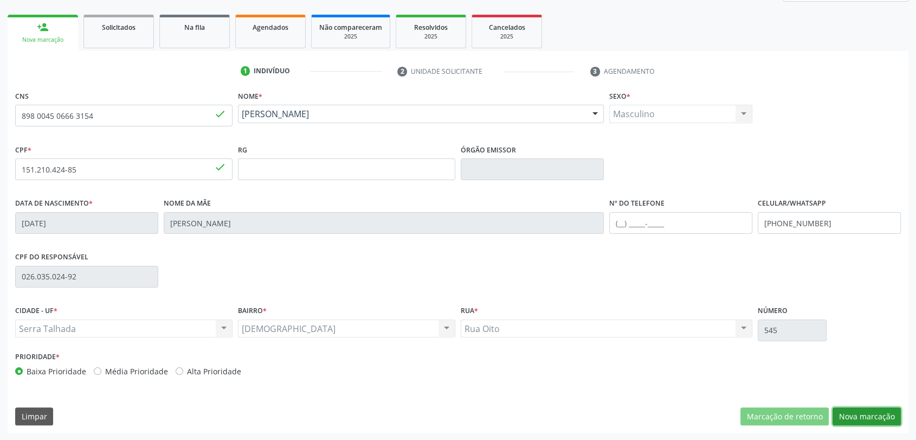
click at [864, 416] on button "Nova marcação" at bounding box center [866, 416] width 68 height 18
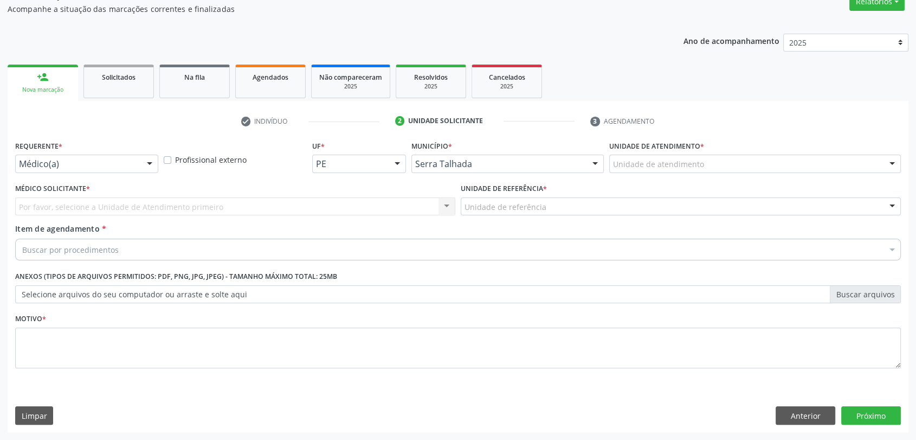
scroll to position [97, 0]
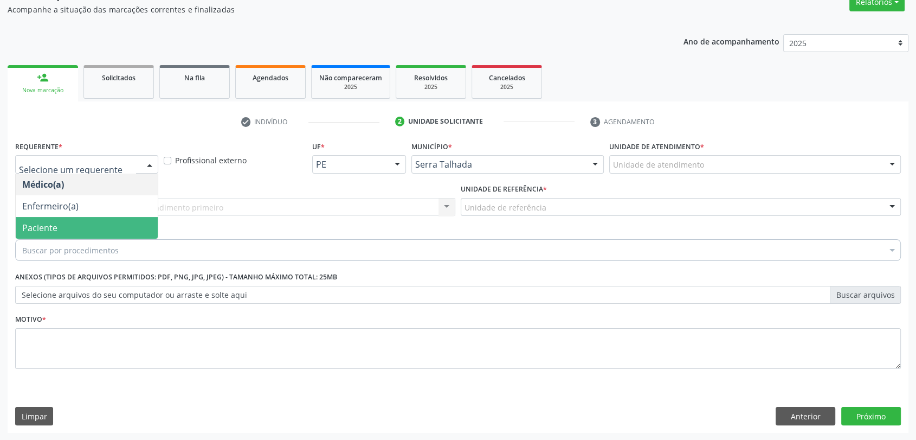
click at [86, 228] on span "Paciente" at bounding box center [87, 228] width 142 height 22
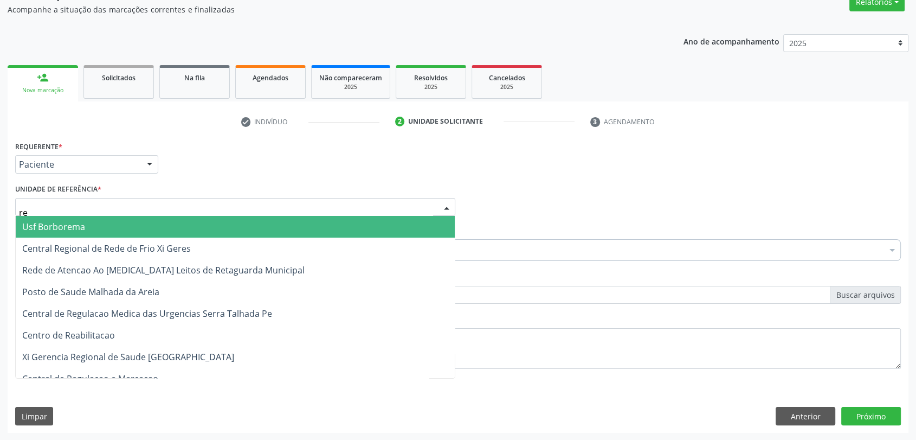
type input "rea"
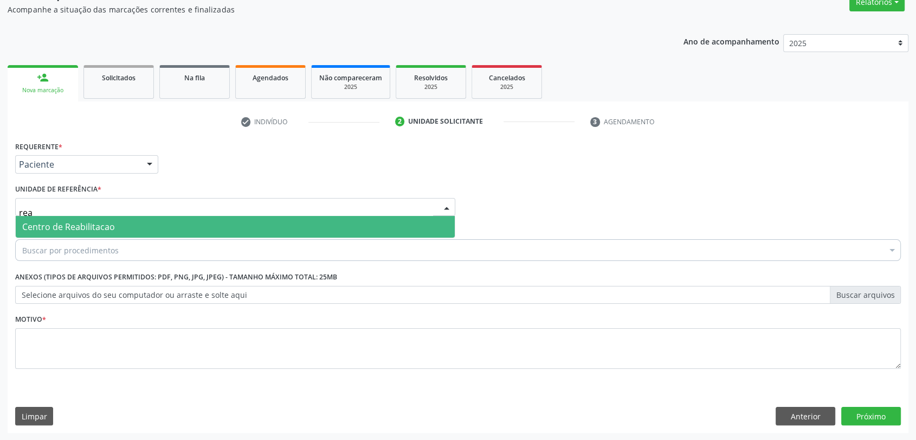
click at [86, 227] on span "Centro de Reabilitacao" at bounding box center [68, 227] width 93 height 12
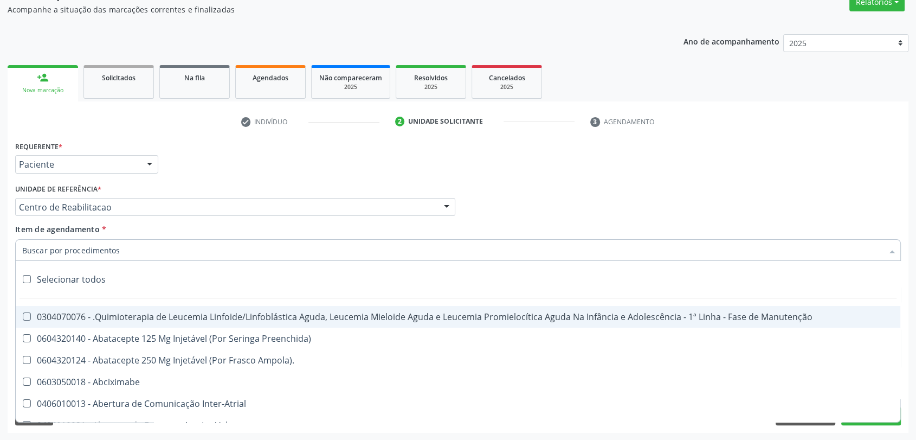
click at [86, 255] on div at bounding box center [458, 250] width 886 height 22
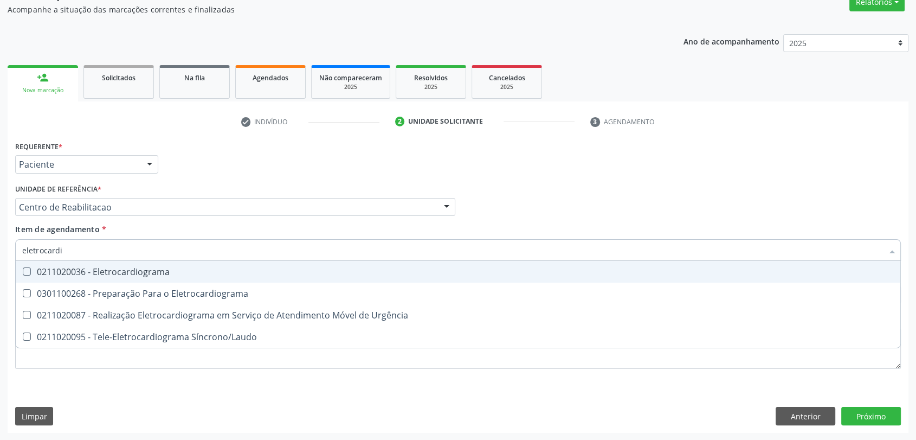
type input "eletrocardio"
click at [94, 280] on span "0211020036 - Eletrocardiograma" at bounding box center [458, 272] width 884 height 22
checkbox Eletrocardiograma "true"
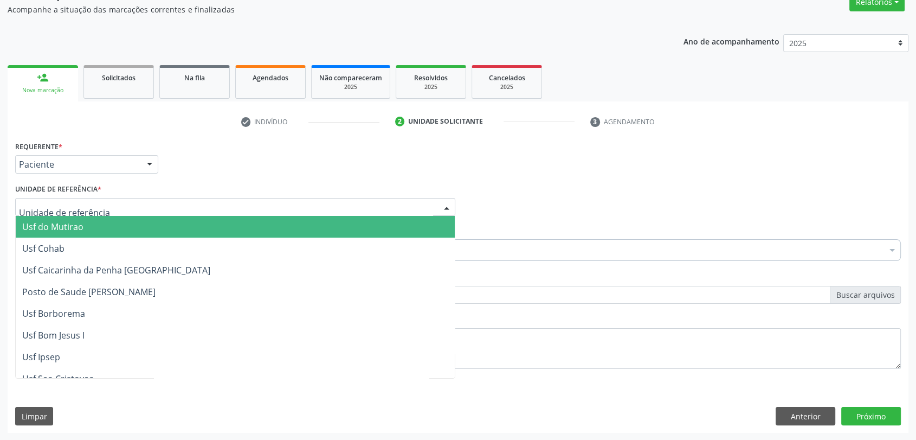
click at [178, 174] on div "Requerente * Paciente Médico(a) Enfermeiro(a) Paciente Nenhum resultado encontr…" at bounding box center [457, 159] width 891 height 42
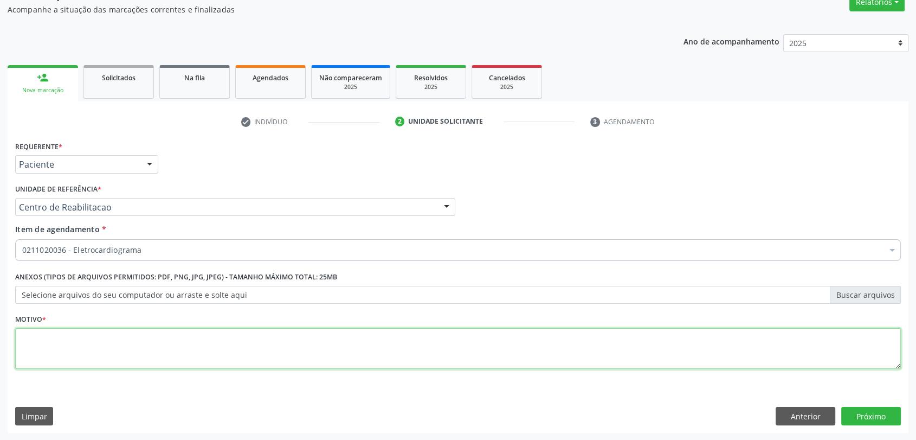
click at [201, 334] on textarea at bounding box center [458, 348] width 886 height 41
type textarea "."
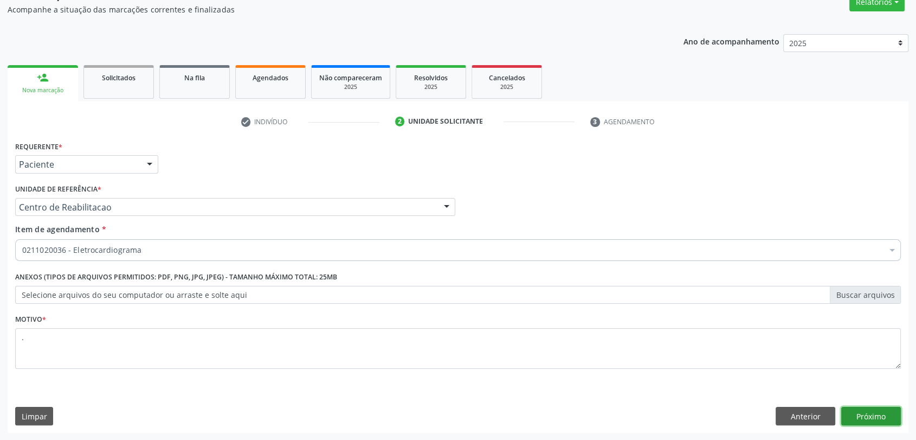
click at [871, 413] on button "Próximo" at bounding box center [871, 415] width 60 height 18
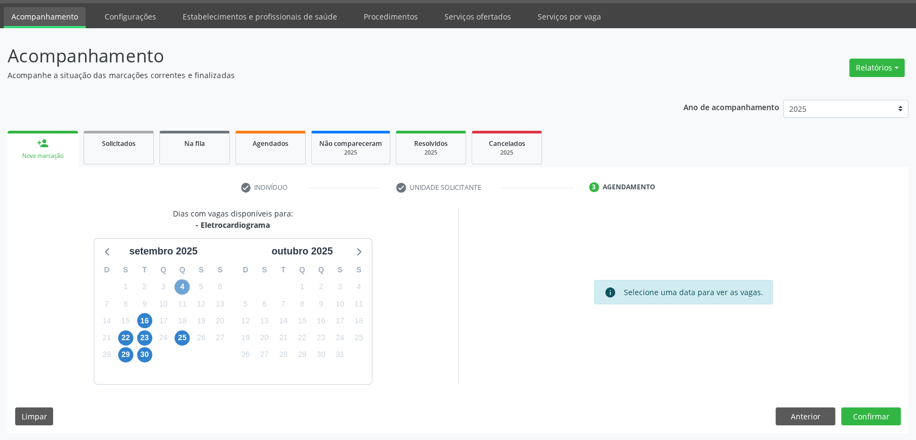
click at [185, 292] on span "4" at bounding box center [182, 286] width 15 height 15
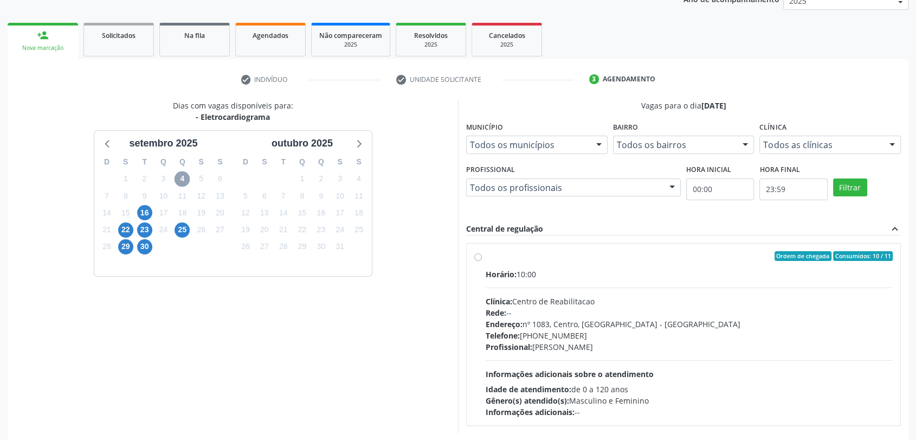
scroll to position [188, 0]
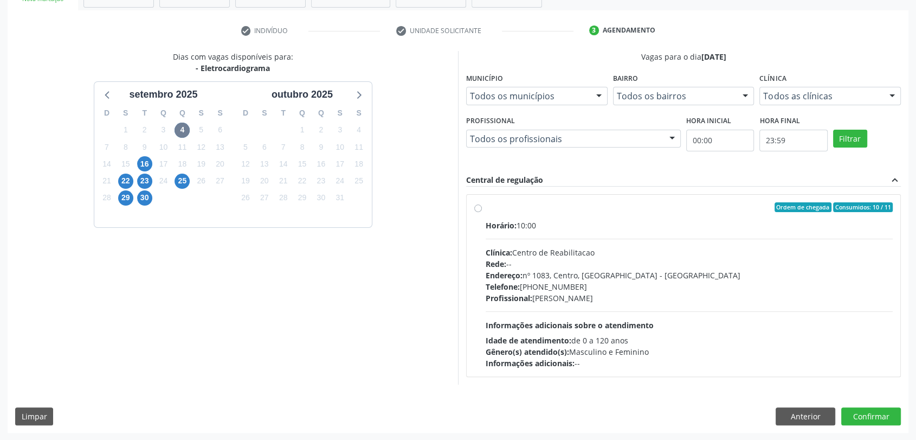
click at [492, 238] on div "Horário: 10:00 Clínica: Centro de Reabilitacao Rede: -- Endereço: [STREET_ADDRE…" at bounding box center [689, 293] width 407 height 149
click at [482, 212] on input "Ordem de chegada Consumidos: 10 / 11 Horário: 10:00 Clínica: Centro de Reabilit…" at bounding box center [478, 207] width 8 height 10
radio input "true"
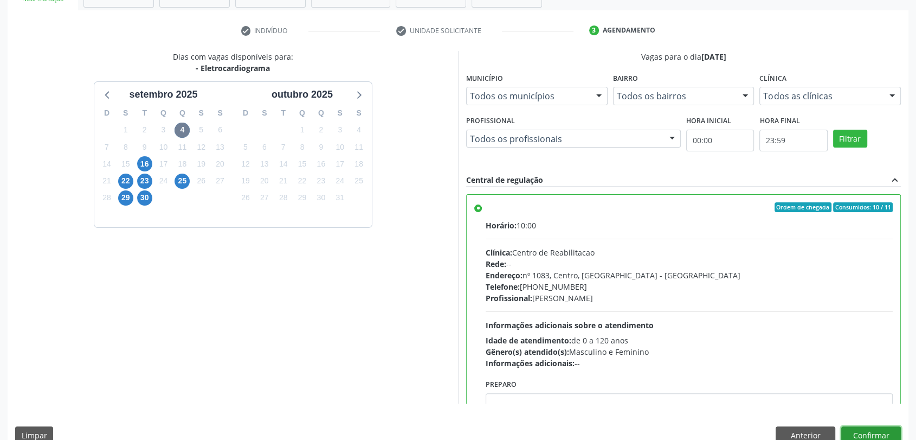
click at [873, 433] on button "Confirmar" at bounding box center [871, 435] width 60 height 18
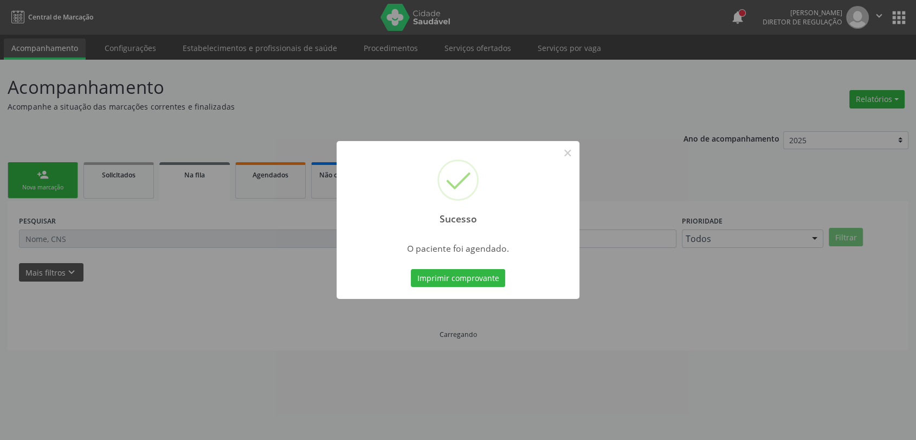
scroll to position [0, 0]
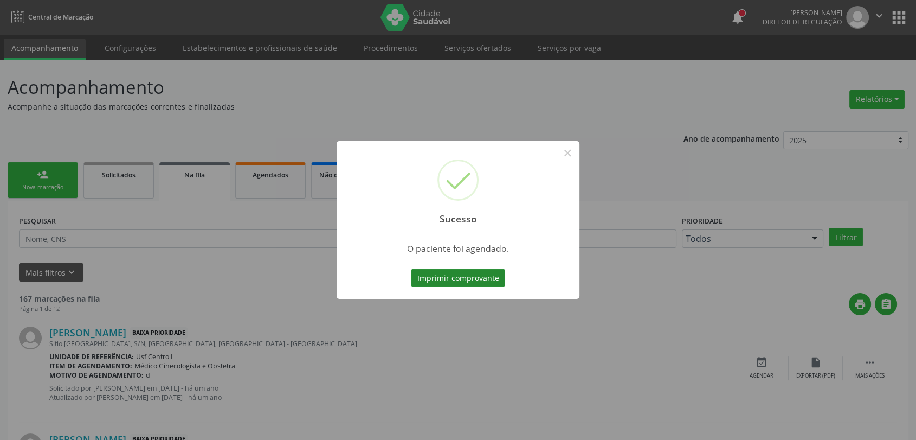
click at [460, 277] on button "Imprimir comprovante" at bounding box center [458, 278] width 94 height 18
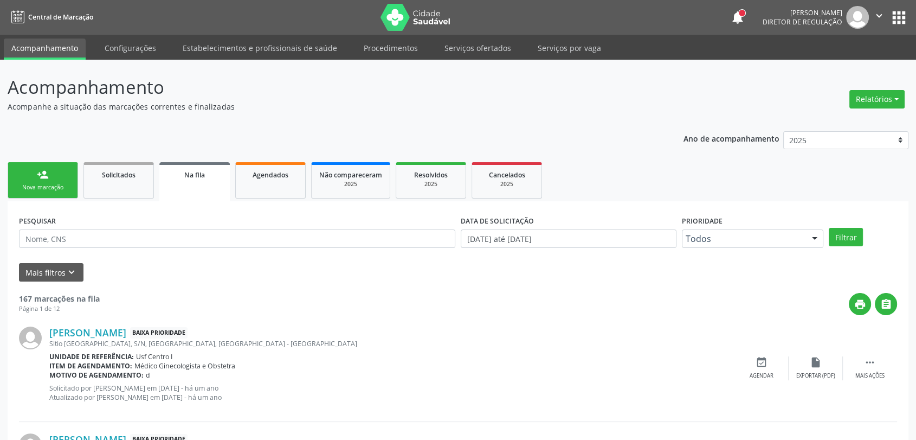
click at [55, 166] on link "person_add Nova marcação" at bounding box center [43, 180] width 70 height 36
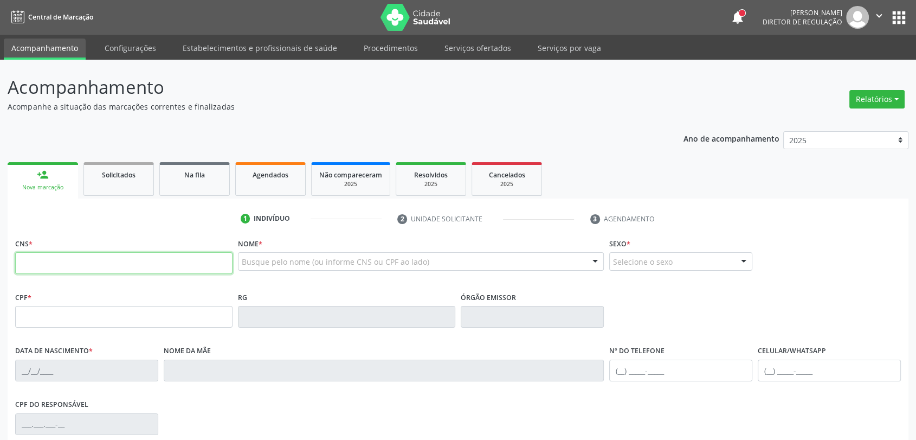
click at [95, 268] on input "text" at bounding box center [123, 263] width 217 height 22
type input "706 4086 1237 4987"
type input "034.217.264-69"
type input "[DATE]"
type input "[PERSON_NAME] da Slva"
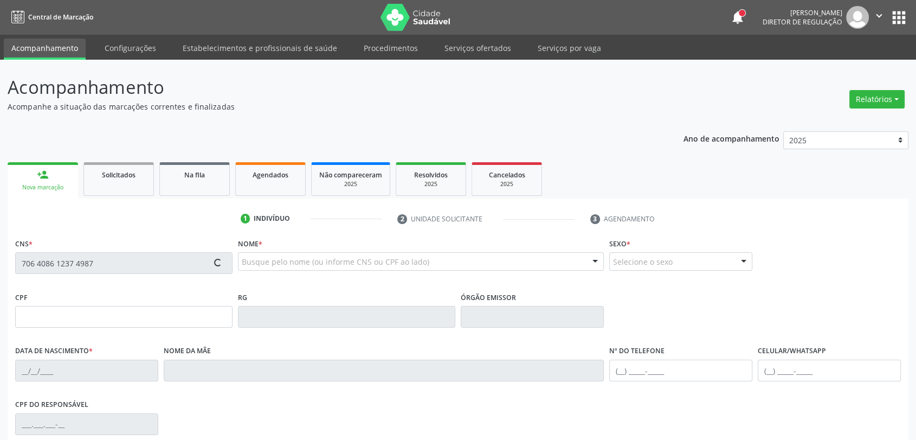
type input "[PHONE_NUMBER]"
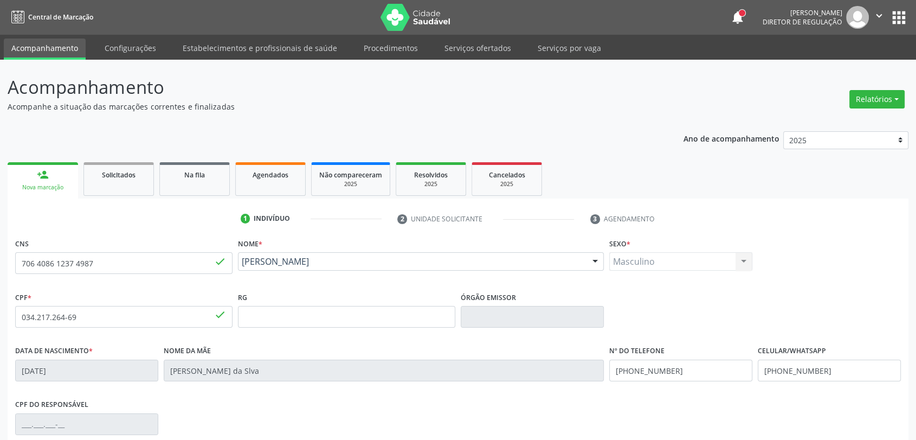
scroll to position [147, 0]
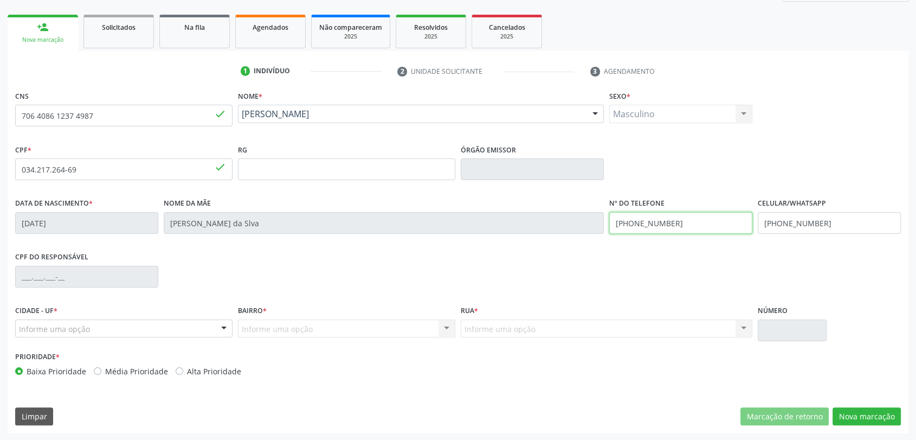
click at [710, 212] on input "[PHONE_NUMBER]" at bounding box center [680, 223] width 143 height 22
click at [833, 209] on div "Celular/WhatsApp [PHONE_NUMBER]" at bounding box center [829, 214] width 143 height 38
click at [833, 225] on input "[PHONE_NUMBER]" at bounding box center [829, 223] width 143 height 22
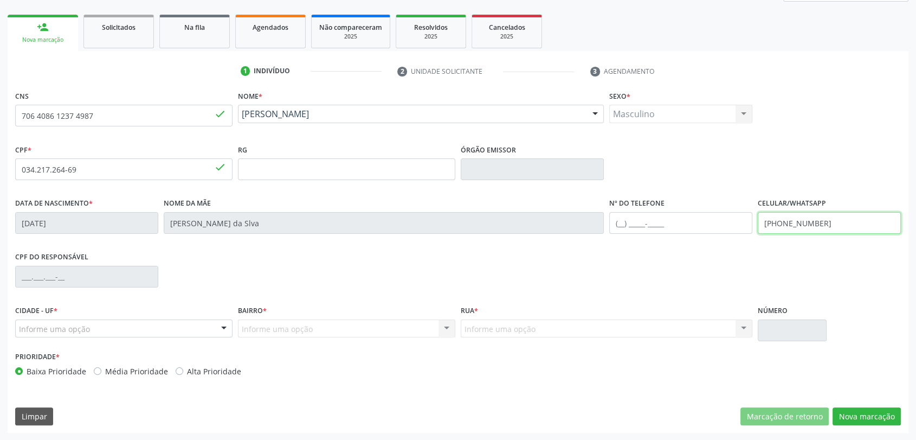
click at [833, 225] on input "[PHONE_NUMBER]" at bounding box center [829, 223] width 143 height 22
click at [865, 409] on button "Nova marcação" at bounding box center [866, 416] width 68 height 18
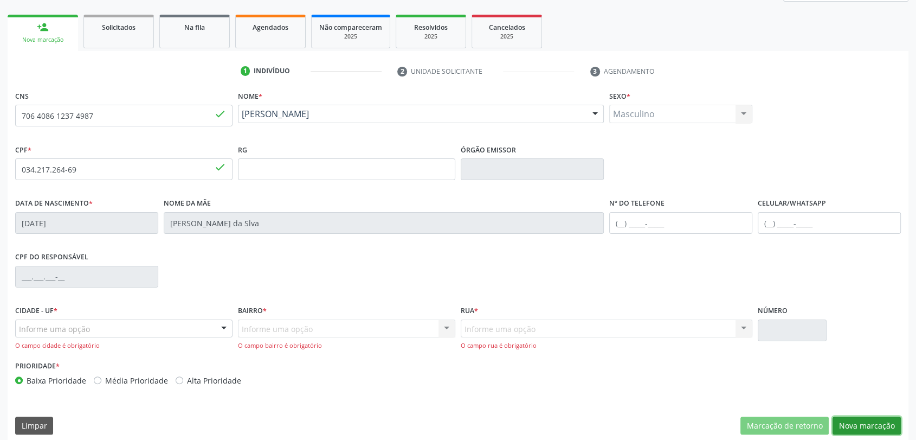
click at [850, 425] on button "Nova marcação" at bounding box center [866, 425] width 68 height 18
click at [100, 331] on div "Informe uma opção" at bounding box center [123, 328] width 217 height 18
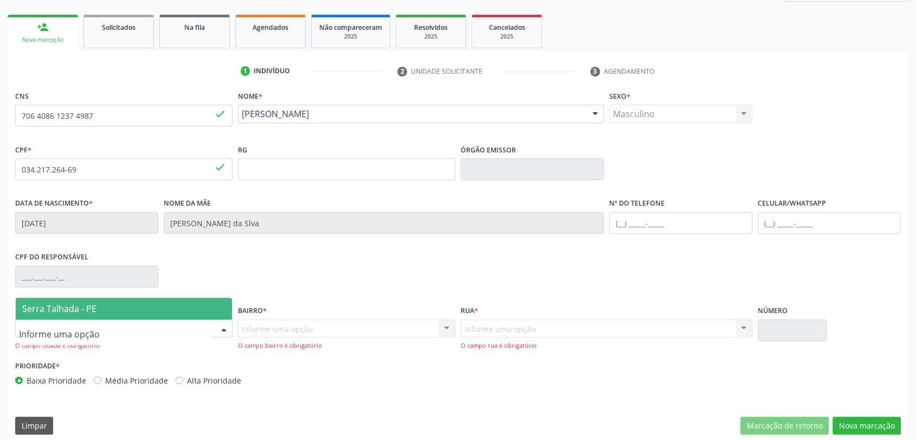
click at [101, 311] on span "Serra Talhada - PE" at bounding box center [124, 309] width 216 height 22
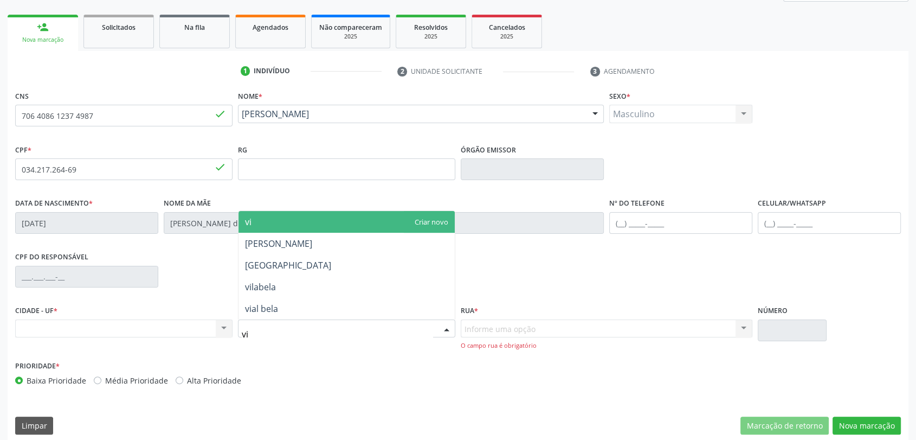
type input "vil"
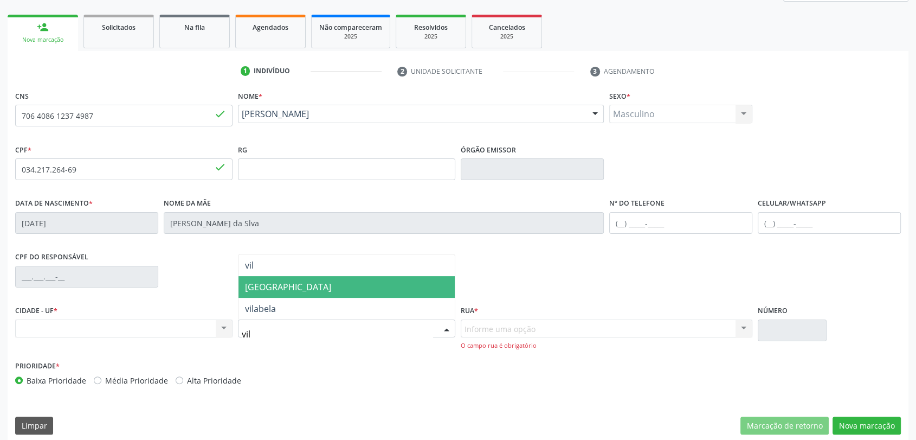
click at [267, 283] on span "[GEOGRAPHIC_DATA]" at bounding box center [288, 287] width 86 height 12
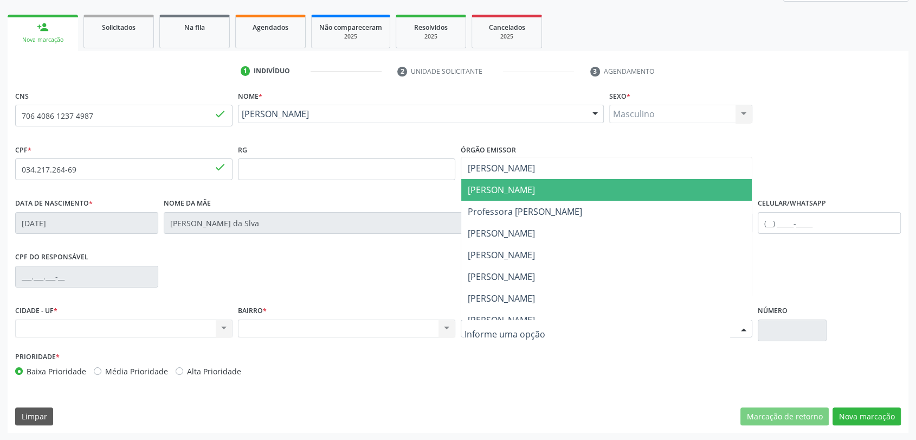
click at [526, 192] on span "[PERSON_NAME]" at bounding box center [501, 190] width 67 height 12
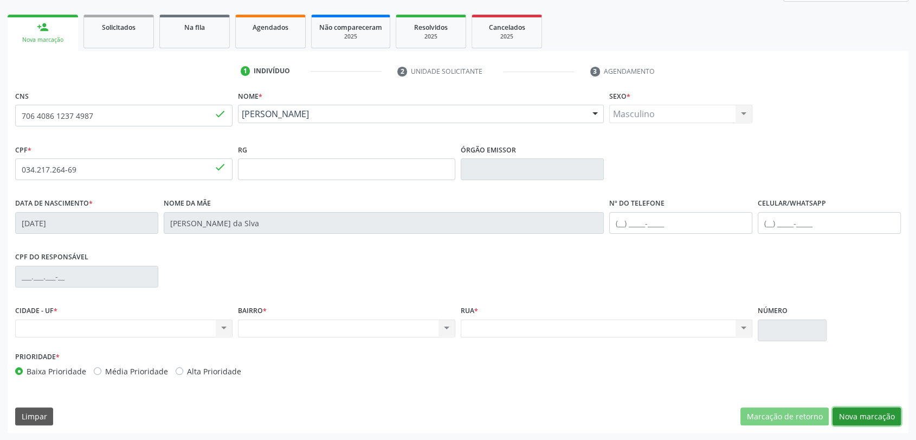
click at [860, 415] on button "Nova marcação" at bounding box center [866, 416] width 68 height 18
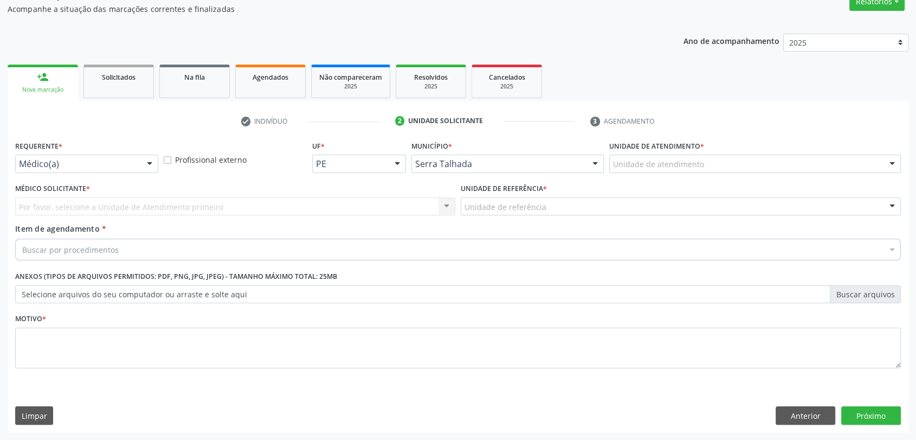
scroll to position [97, 0]
click at [132, 173] on div "Requerente * Médico(a) Médico(a) Enfermeiro(a) Paciente Nenhum resultado encont…" at bounding box center [86, 159] width 148 height 42
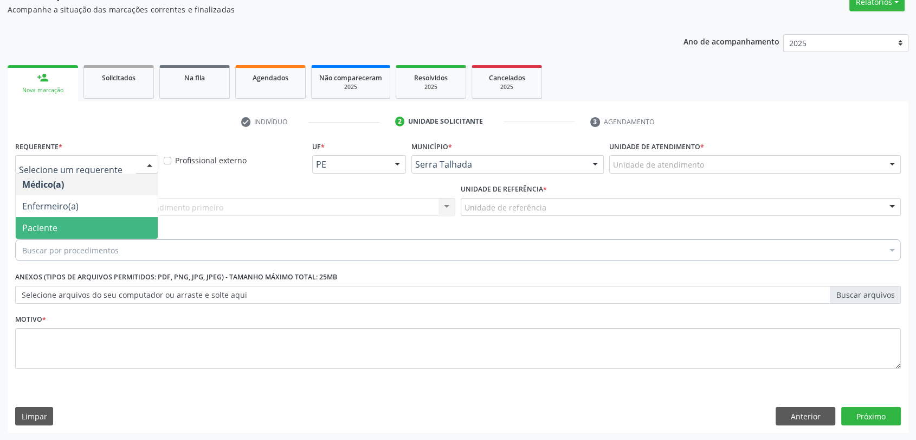
click at [104, 225] on span "Paciente" at bounding box center [87, 228] width 142 height 22
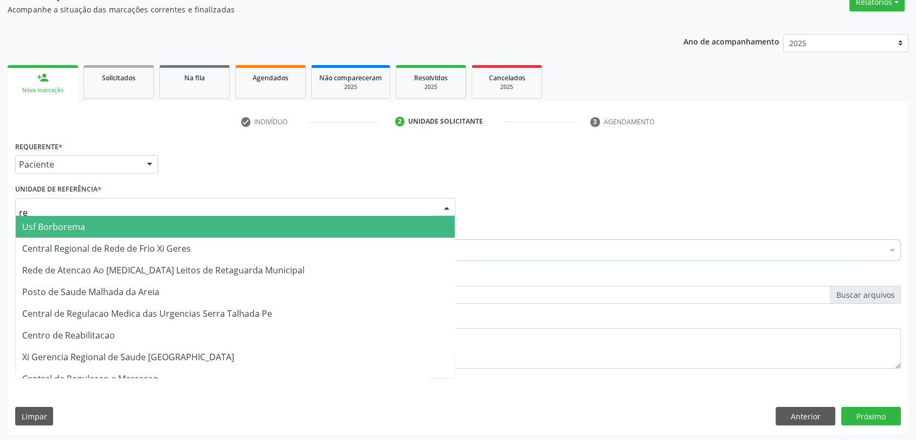
type input "rea"
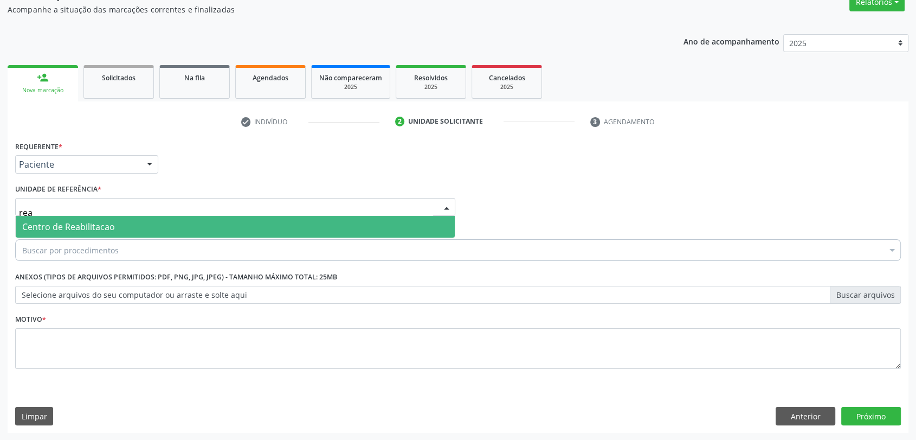
click at [95, 232] on span "Centro de Reabilitacao" at bounding box center [235, 227] width 439 height 22
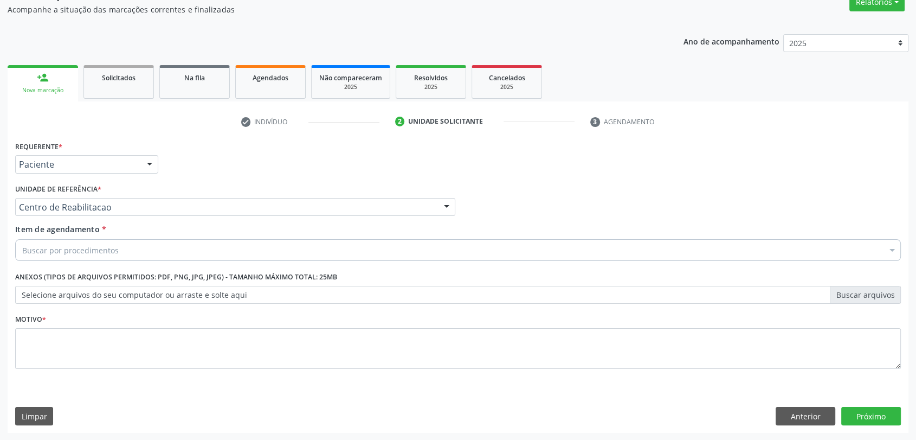
click at [69, 255] on div "Buscar por procedimentos" at bounding box center [458, 250] width 886 height 22
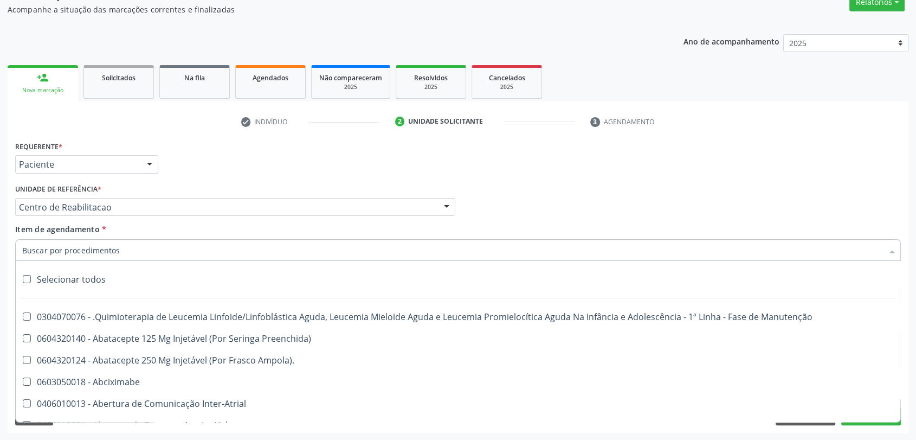
type input "d"
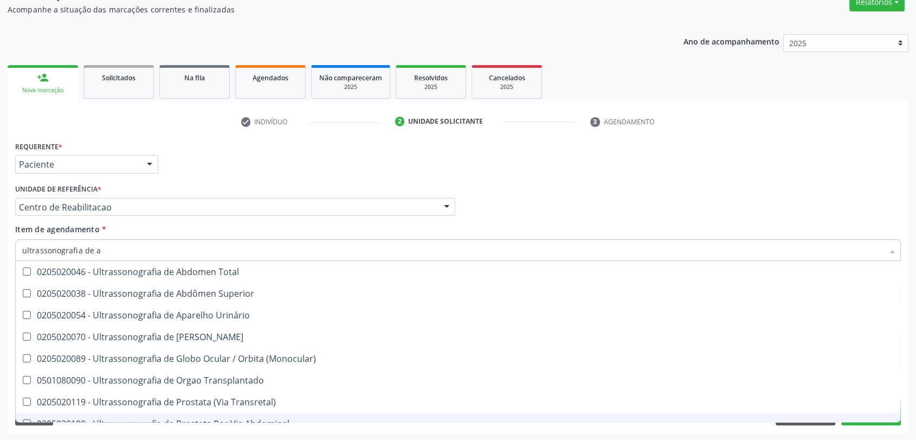
type input "ultrassonografia de ab"
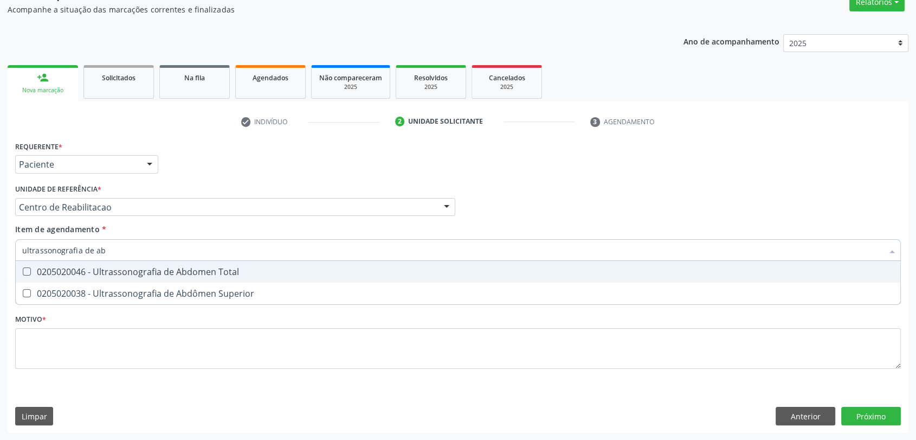
click at [121, 272] on div "0205020046 - Ultrassonografia de Abdomen Total" at bounding box center [457, 271] width 871 height 9
checkbox Total "true"
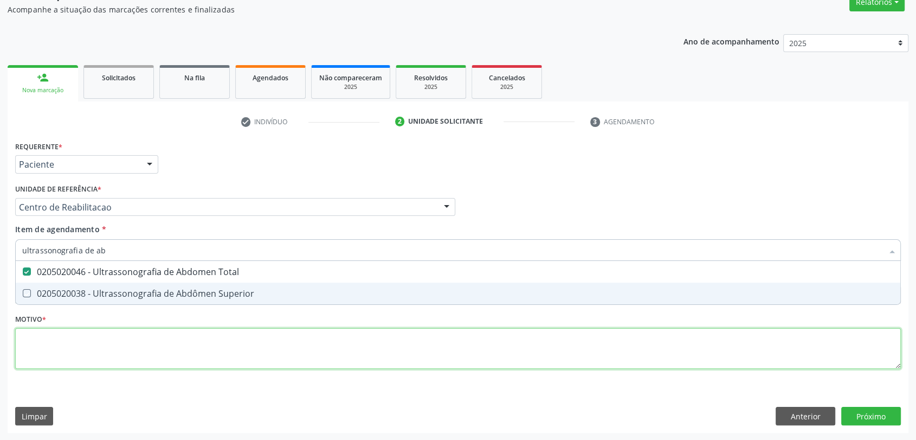
click at [113, 345] on div "Requerente * Paciente Médico(a) Enfermeiro(a) Paciente Nenhum resultado encontr…" at bounding box center [458, 260] width 886 height 245
checkbox Superior "true"
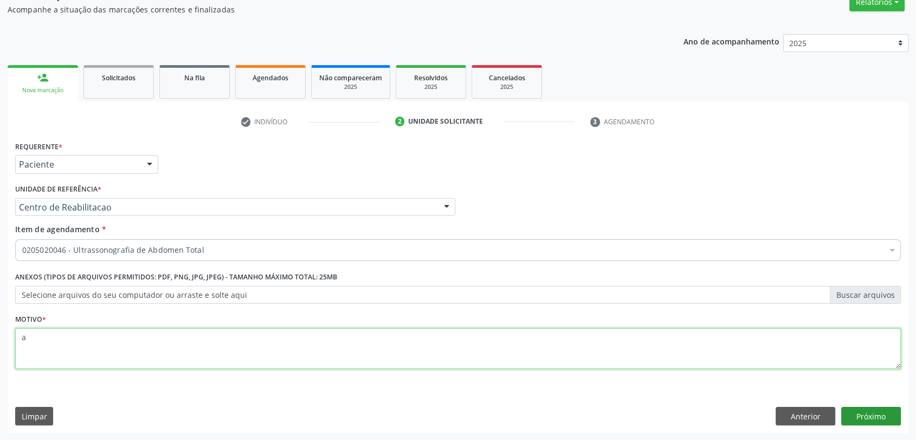
type textarea "a"
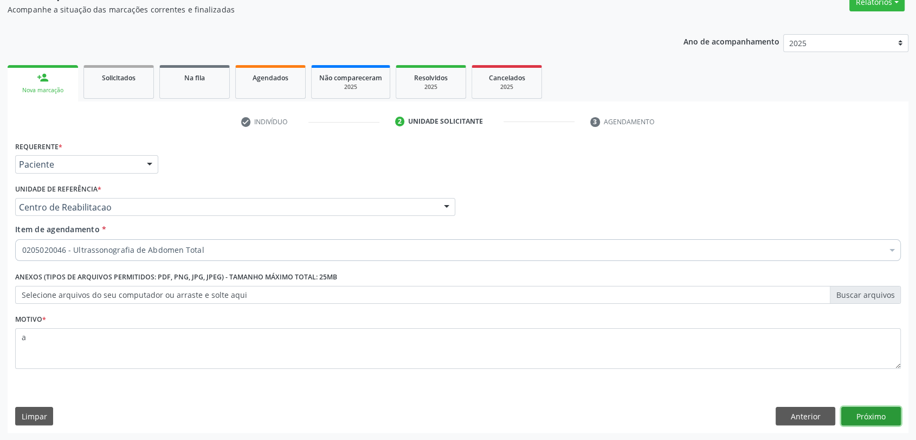
click at [862, 409] on button "Próximo" at bounding box center [871, 415] width 60 height 18
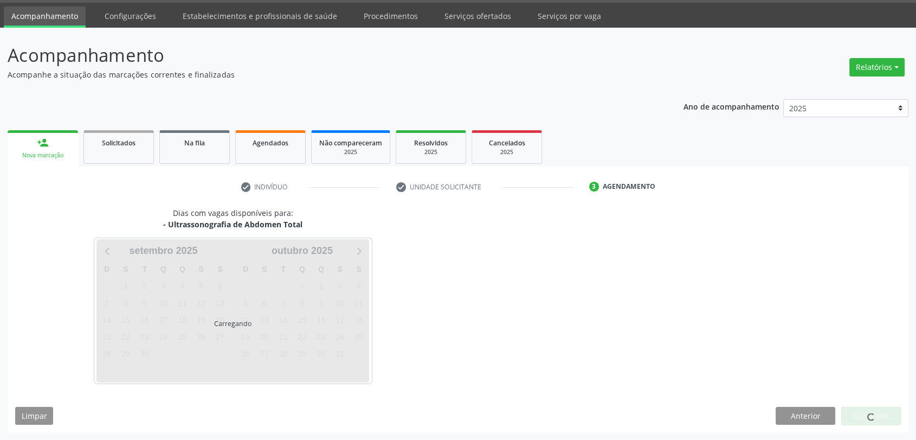
scroll to position [31, 0]
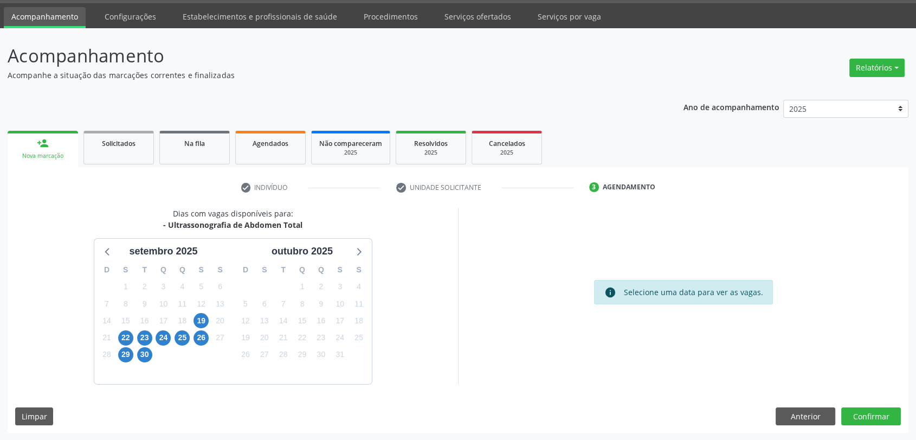
click at [208, 314] on div "19" at bounding box center [200, 320] width 15 height 17
click at [205, 317] on span "19" at bounding box center [200, 320] width 15 height 15
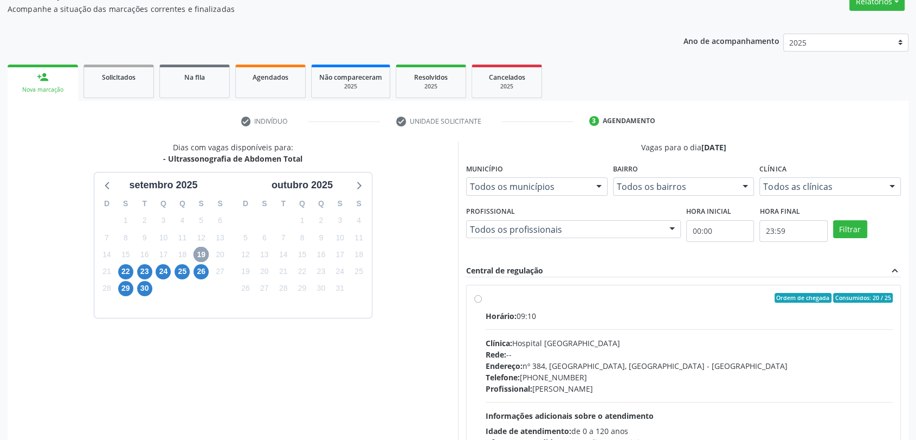
scroll to position [188, 0]
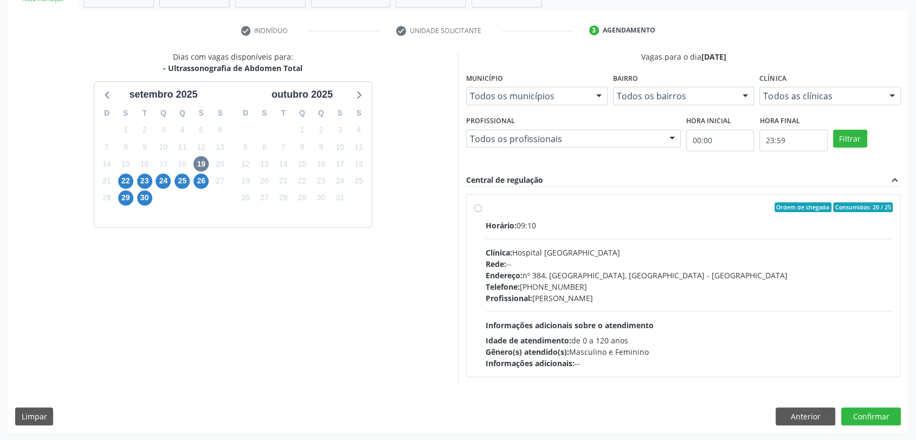
click at [552, 248] on div "Clínica: Hospital [GEOGRAPHIC_DATA]" at bounding box center [689, 252] width 407 height 11
click at [482, 212] on input "Ordem de chegada Consumidos: 20 / 25 Horário: 09:10 Clínica: Hospital [GEOGRAPH…" at bounding box center [478, 207] width 8 height 10
radio input "true"
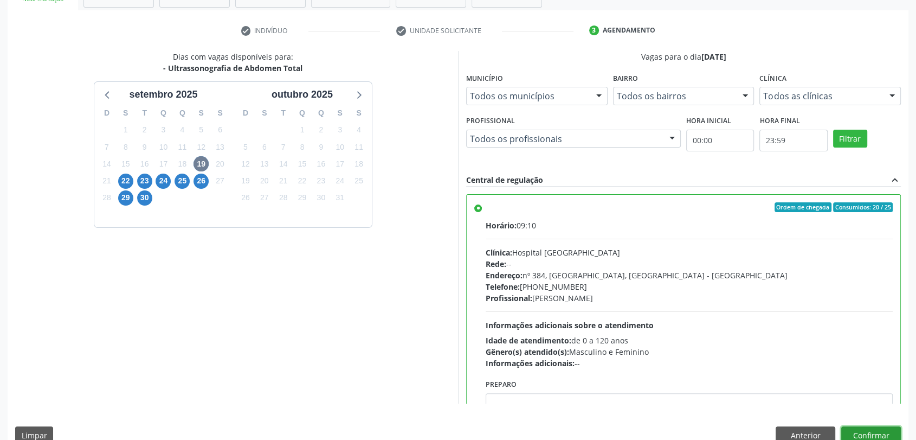
click at [871, 426] on button "Confirmar" at bounding box center [871, 435] width 60 height 18
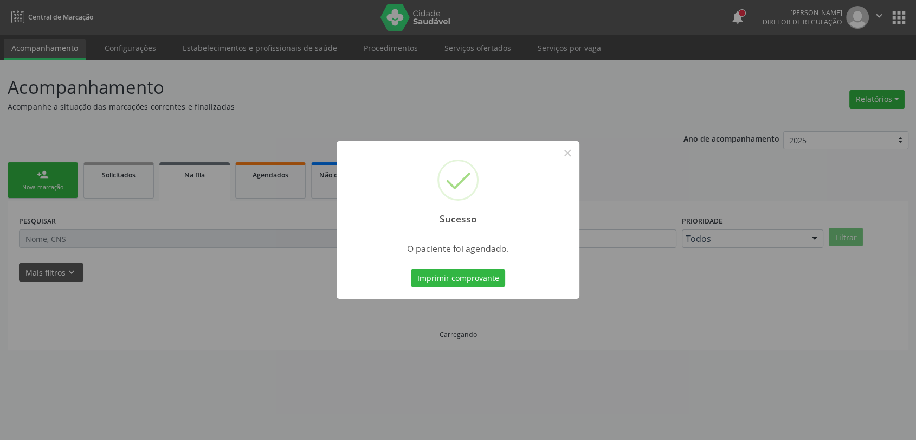
scroll to position [0, 0]
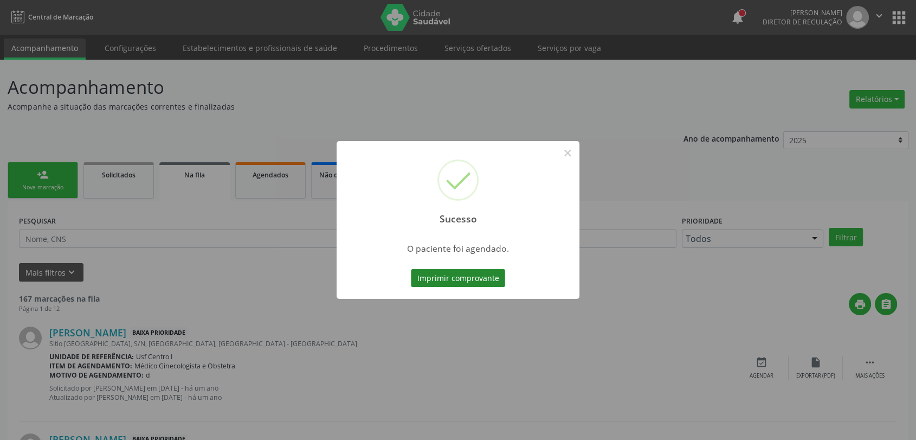
click at [425, 283] on button "Imprimir comprovante" at bounding box center [458, 278] width 94 height 18
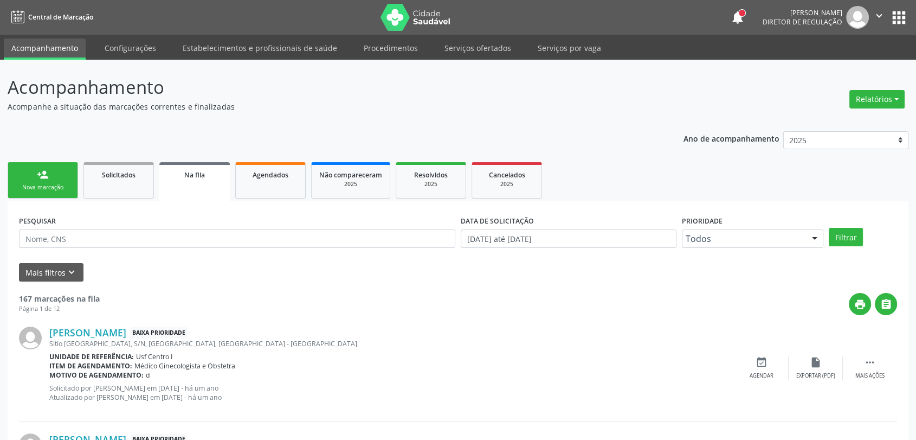
click at [49, 188] on div "Nova marcação" at bounding box center [43, 187] width 54 height 8
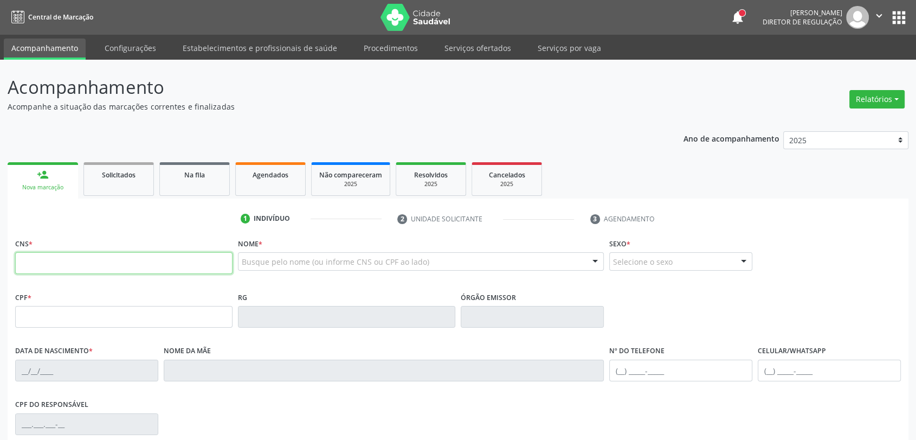
click at [98, 270] on input "text" at bounding box center [123, 263] width 217 height 22
type input "706 2065 9019 8065"
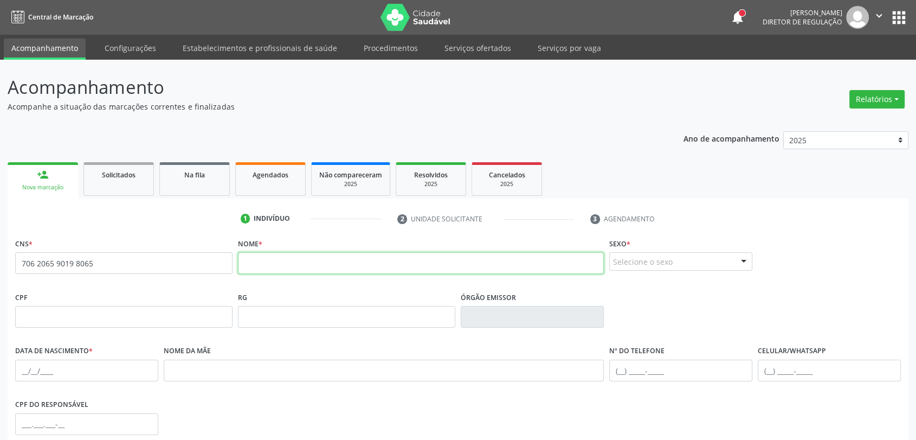
click at [332, 266] on input "text" at bounding box center [421, 263] width 366 height 22
type input "[PERSON_NAME]"
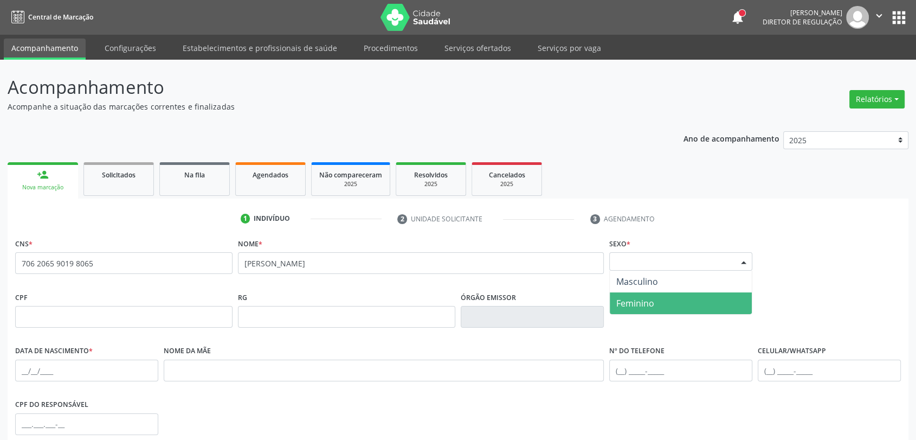
click at [664, 298] on span "Feminino" at bounding box center [681, 303] width 142 height 22
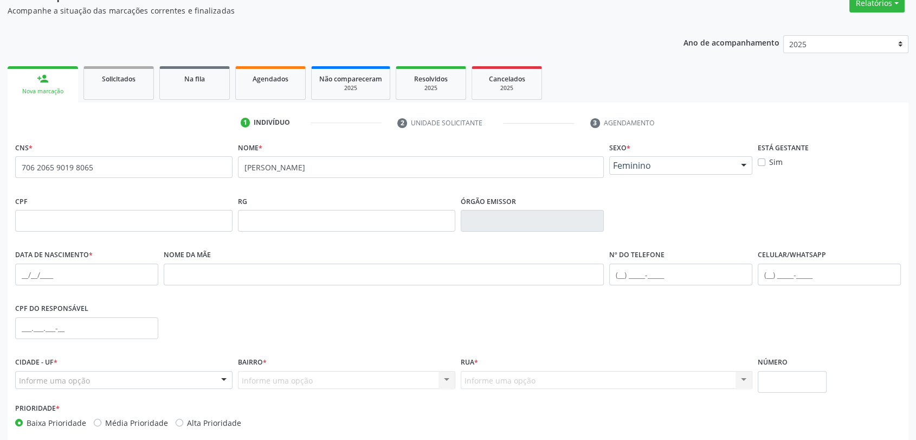
scroll to position [147, 0]
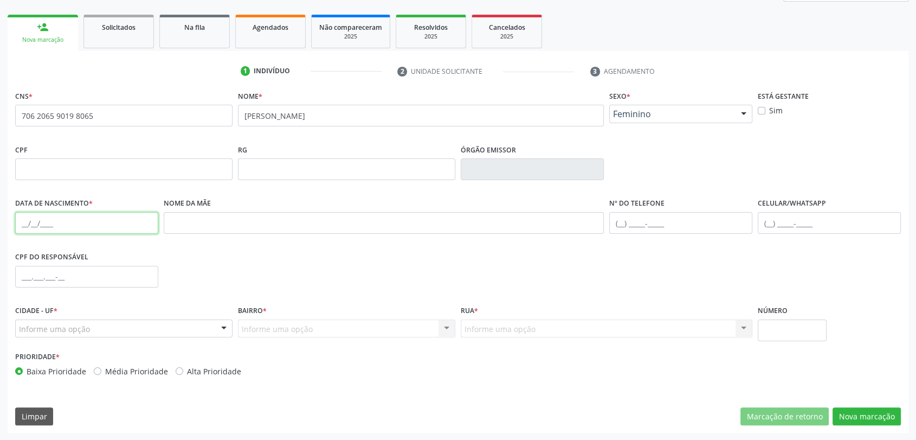
click at [18, 218] on input "text" at bounding box center [86, 223] width 143 height 22
type input "[DATE]"
click at [135, 333] on div "Informe uma opção" at bounding box center [123, 328] width 217 height 18
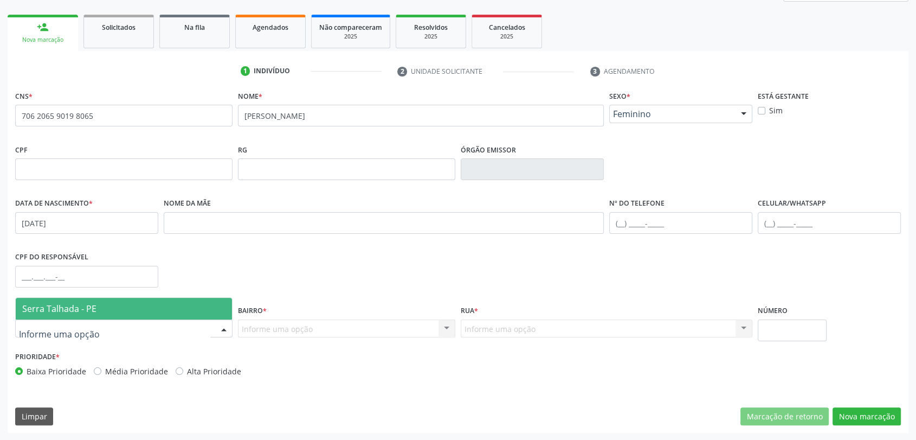
click at [128, 301] on span "Serra Talhada - PE" at bounding box center [124, 309] width 216 height 22
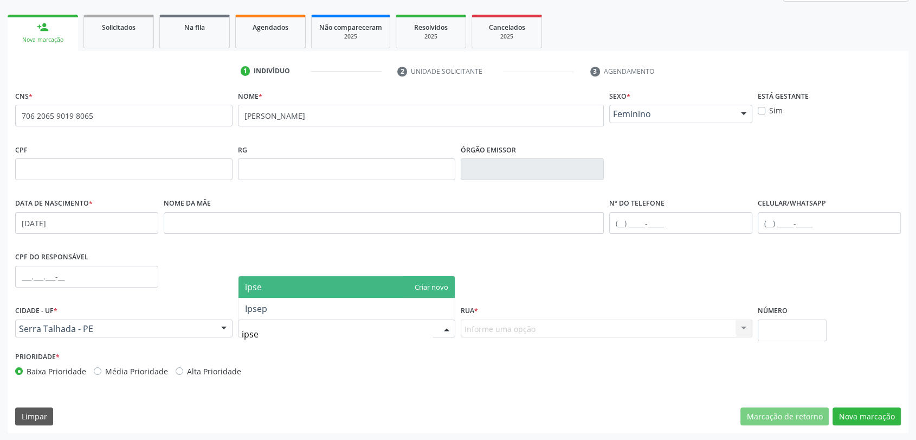
type input "ipsep"
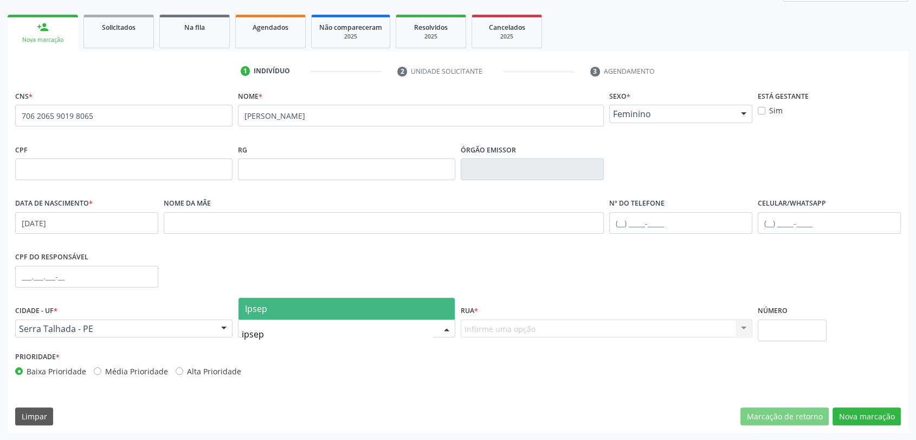
click at [257, 304] on span "Ipsep" at bounding box center [256, 308] width 22 height 12
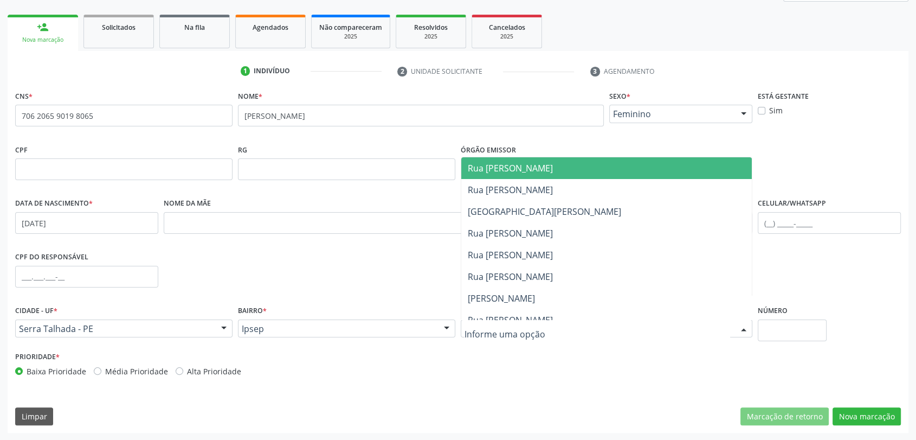
click at [578, 329] on div at bounding box center [607, 328] width 292 height 18
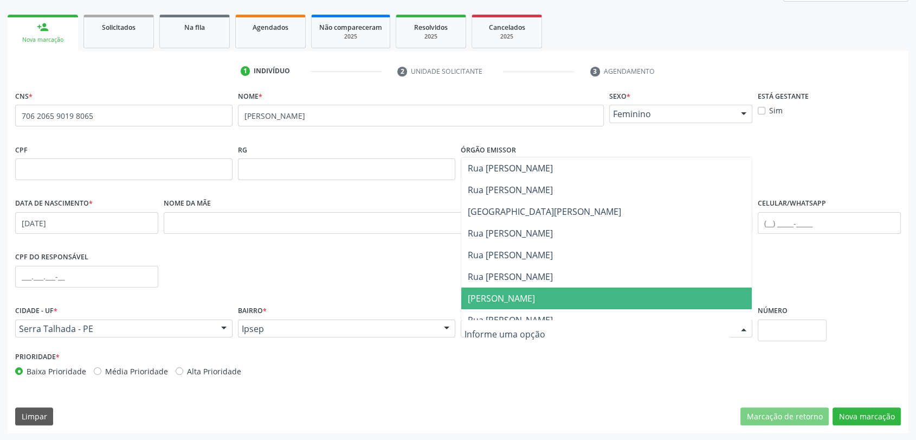
click at [577, 305] on span "[PERSON_NAME]" at bounding box center [606, 298] width 290 height 22
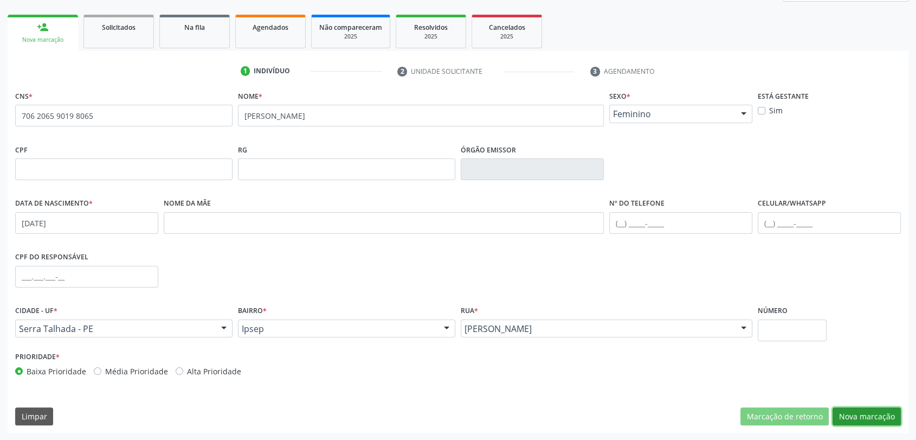
click at [861, 415] on button "Nova marcação" at bounding box center [866, 416] width 68 height 18
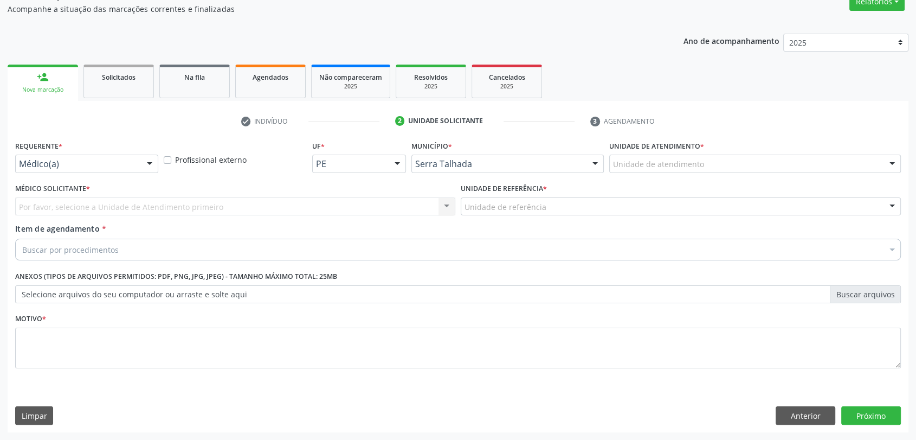
scroll to position [97, 0]
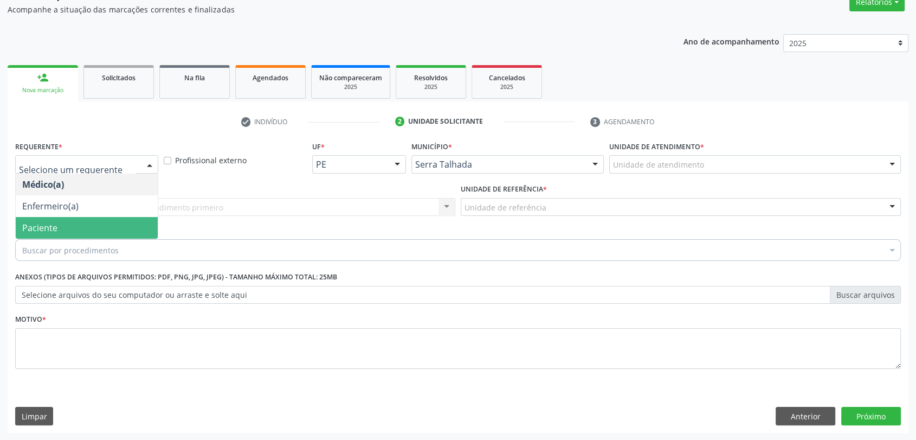
click at [87, 222] on span "Paciente" at bounding box center [87, 228] width 142 height 22
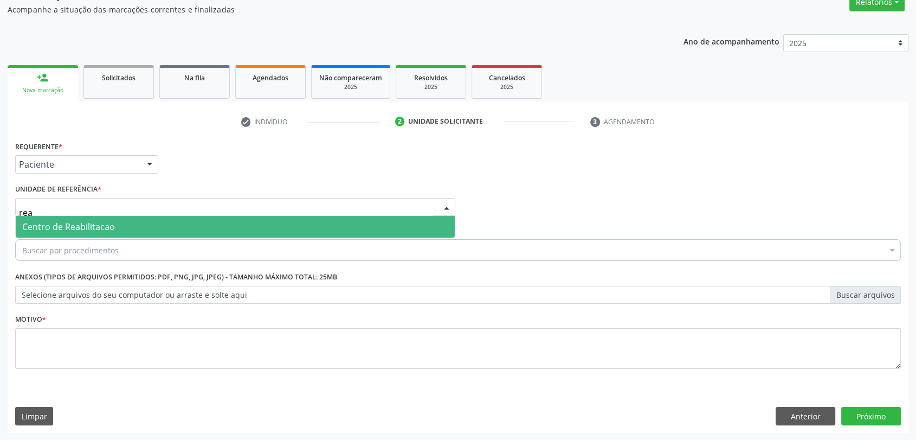
type input "reab"
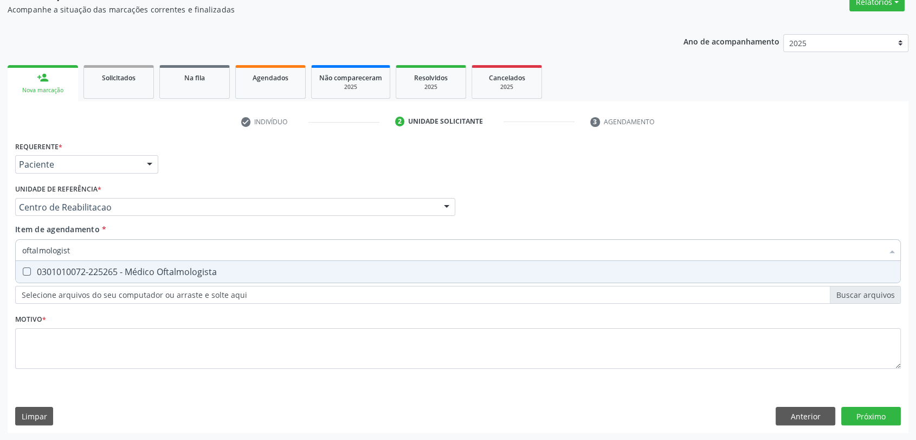
type input "oftalmologista"
click at [113, 274] on div "0301010072-225265 - Médico Oftalmologista" at bounding box center [457, 271] width 871 height 9
checkbox Oftalmologista "true"
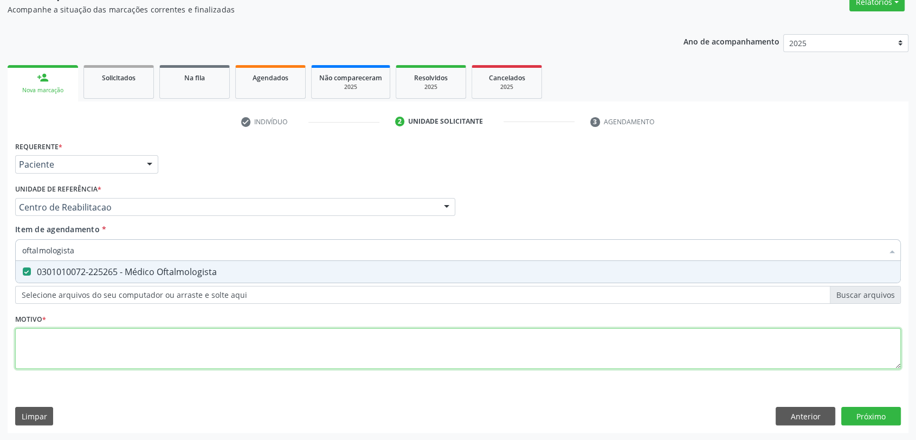
click at [73, 362] on div "Requerente * Paciente Médico(a) Enfermeiro(a) Paciente Nenhum resultado encontr…" at bounding box center [458, 260] width 886 height 245
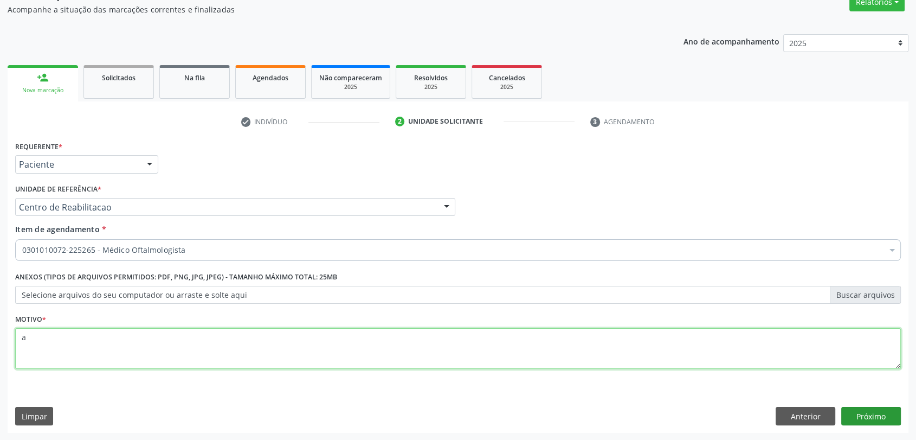
type textarea "a"
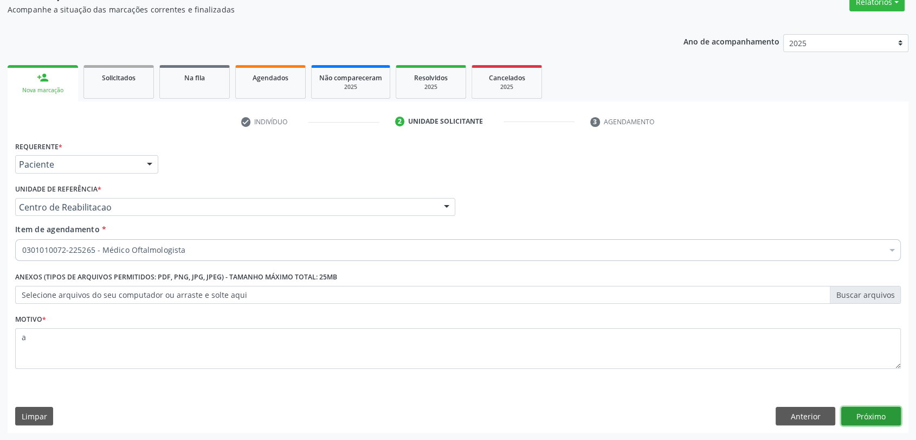
click at [884, 410] on button "Próximo" at bounding box center [871, 415] width 60 height 18
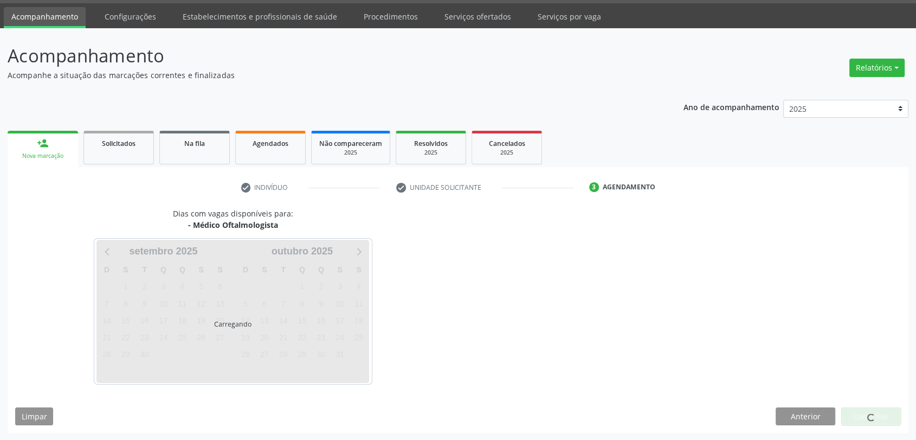
scroll to position [31, 0]
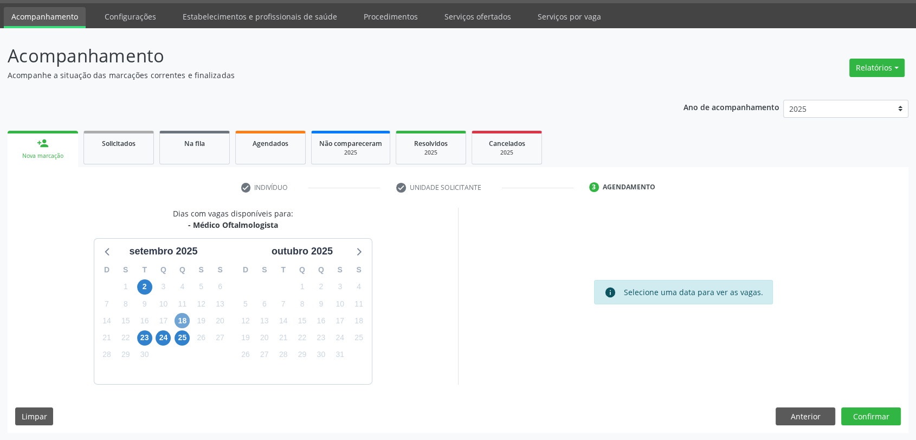
click at [183, 319] on span "18" at bounding box center [182, 320] width 15 height 15
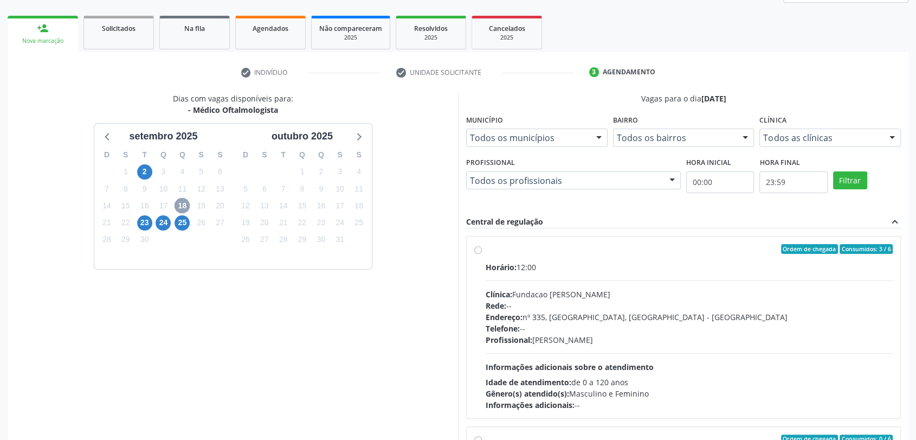
scroll to position [208, 0]
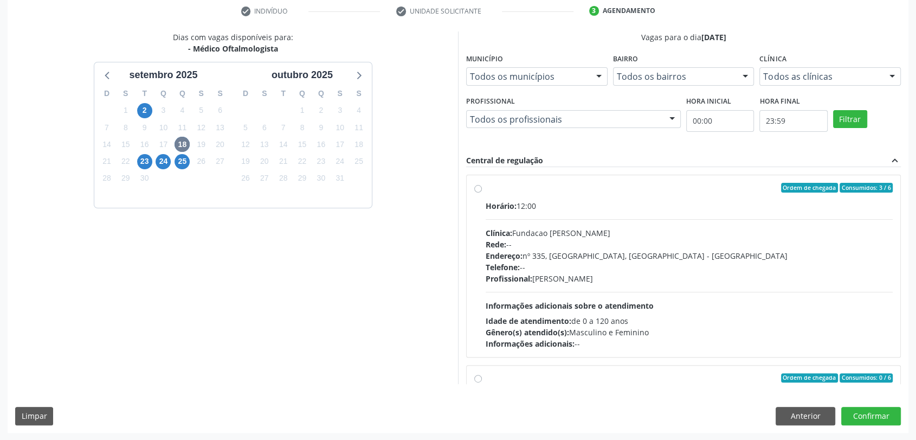
click at [604, 217] on div "Horário: 12:00 Clínica: Fundacao [PERSON_NAME] Rede: -- Endereço: [STREET_ADDRE…" at bounding box center [689, 274] width 407 height 149
click at [482, 192] on input "Ordem de chegada Consumidos: 3 / 6 Horário: 12:00 Clínica: Fundacao [PERSON_NAM…" at bounding box center [478, 188] width 8 height 10
radio input "true"
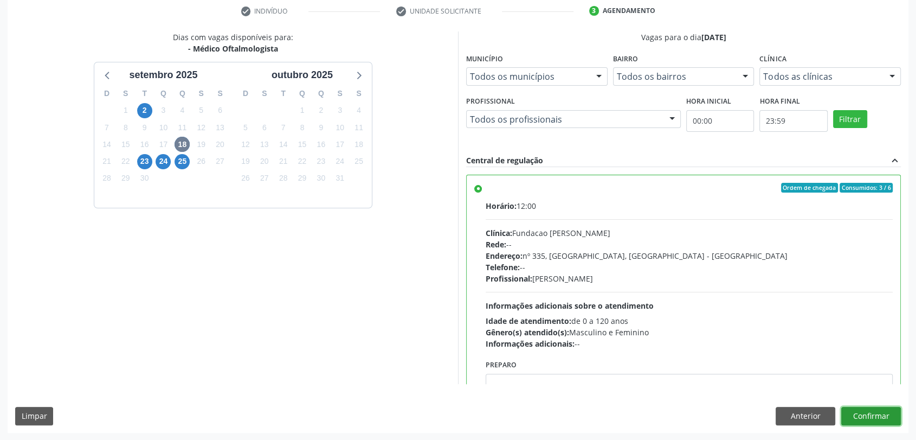
click at [863, 414] on button "Confirmar" at bounding box center [871, 415] width 60 height 18
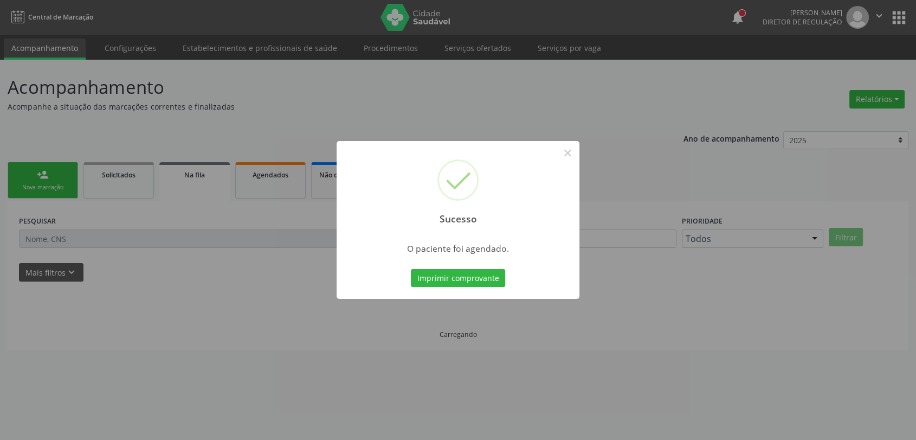
scroll to position [0, 0]
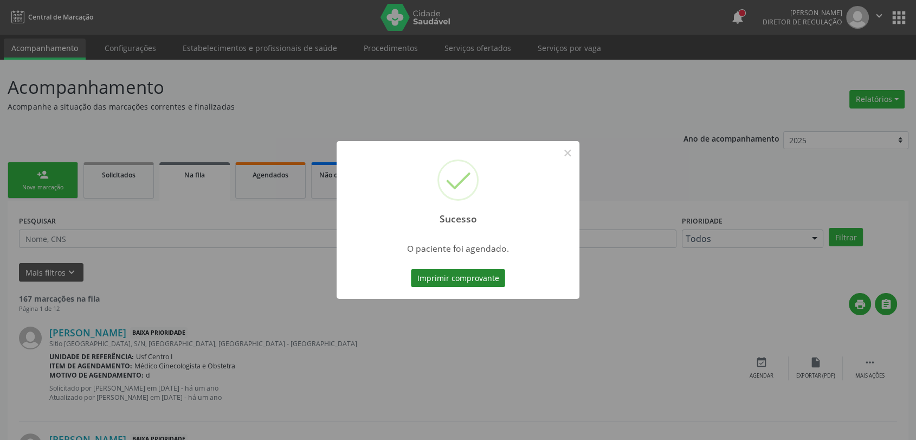
click at [452, 274] on button "Imprimir comprovante" at bounding box center [458, 278] width 94 height 18
